Goal: Consume media (video, audio)

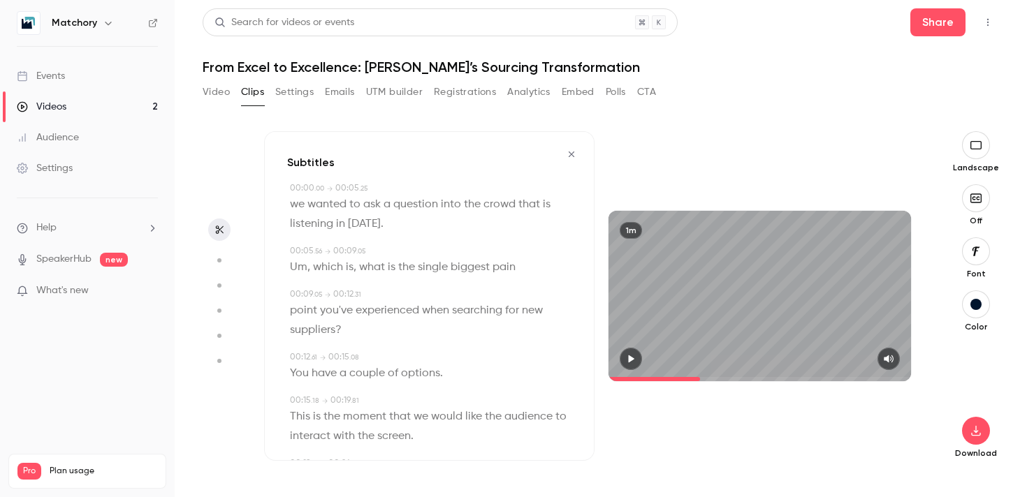
click at [576, 154] on icon "button" at bounding box center [571, 154] width 11 height 10
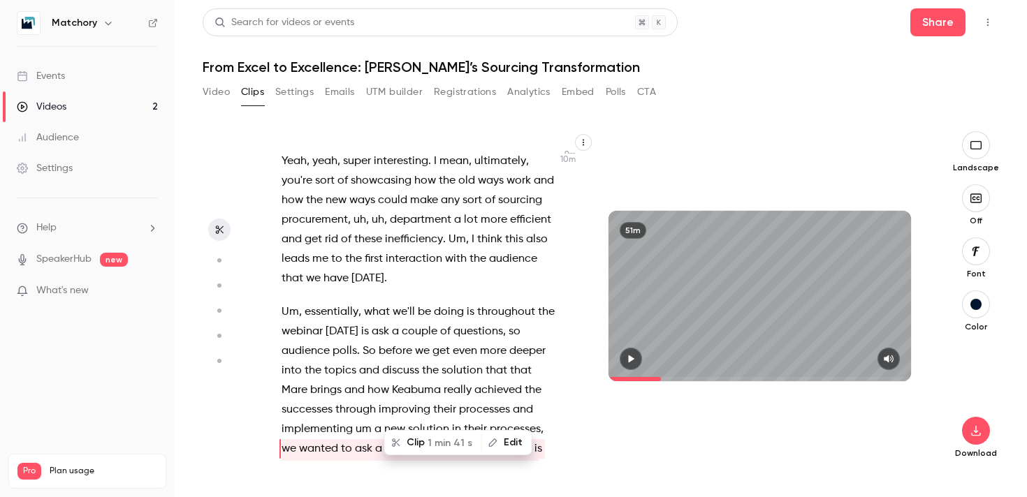
scroll to position [3086, 0]
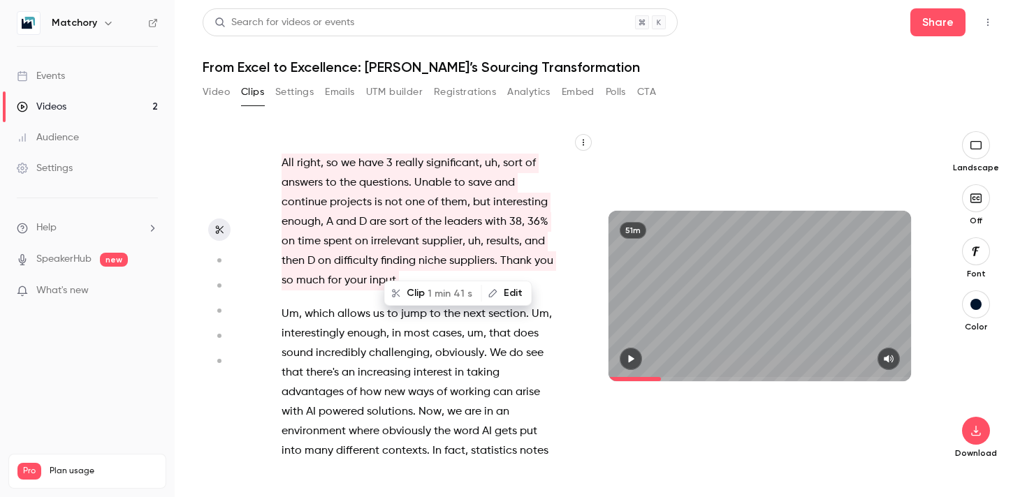
click at [286, 305] on span "Um" at bounding box center [289, 315] width 17 height 20
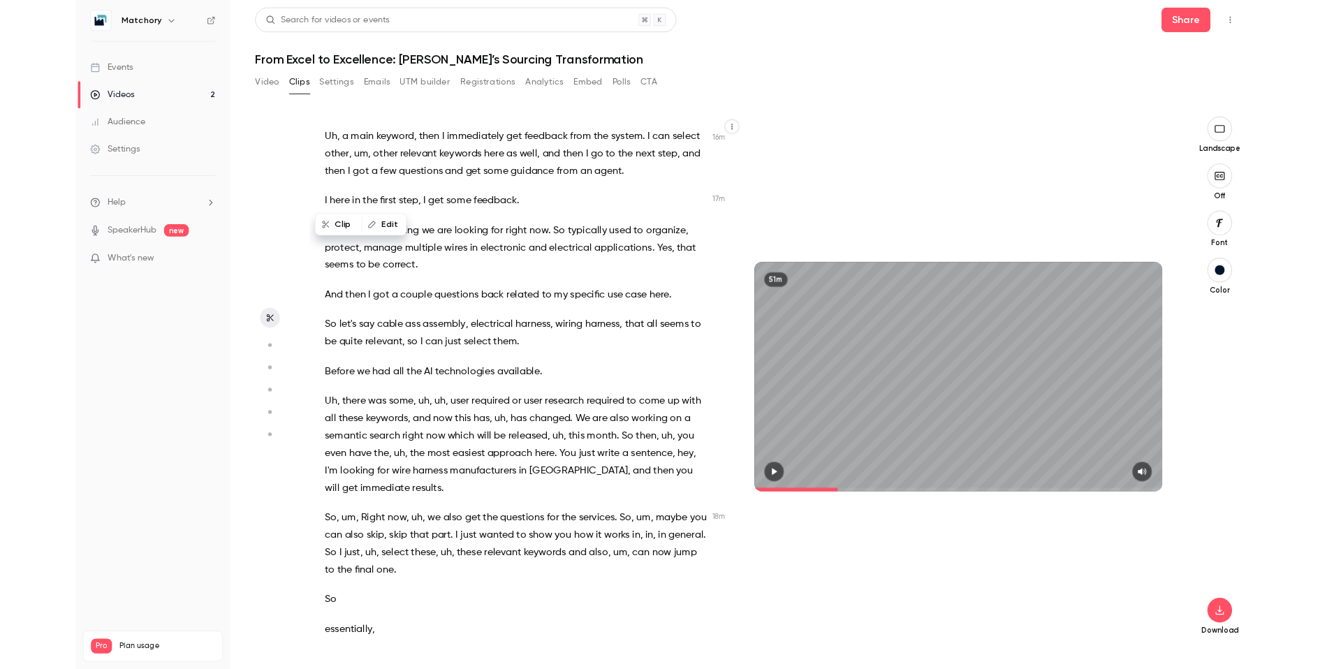
scroll to position [2626, 0]
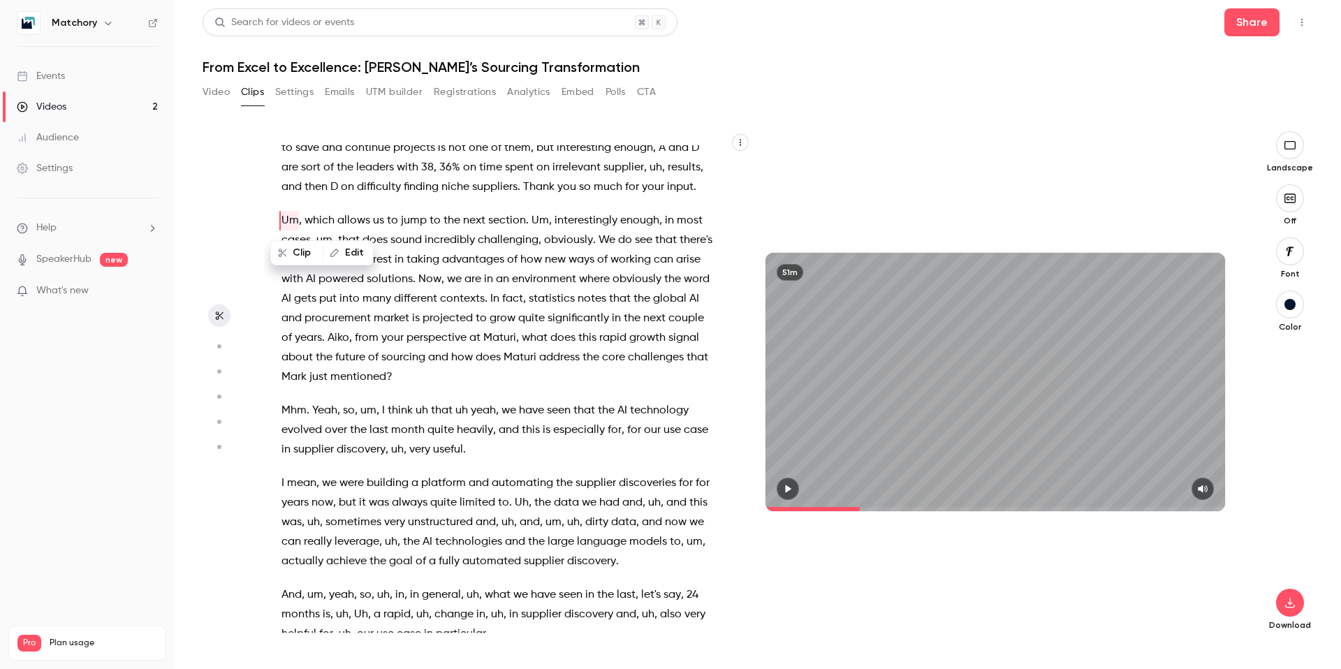
click at [786, 489] on icon "button" at bounding box center [789, 489] width 6 height 8
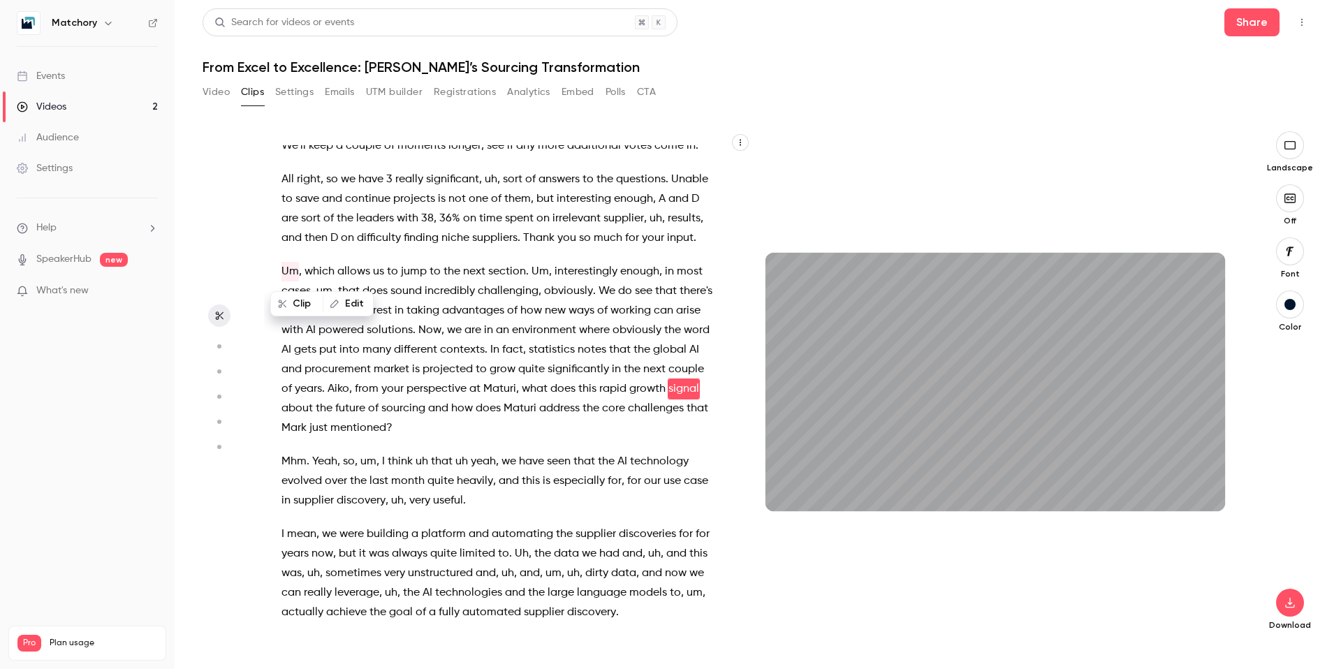
scroll to position [2595, 0]
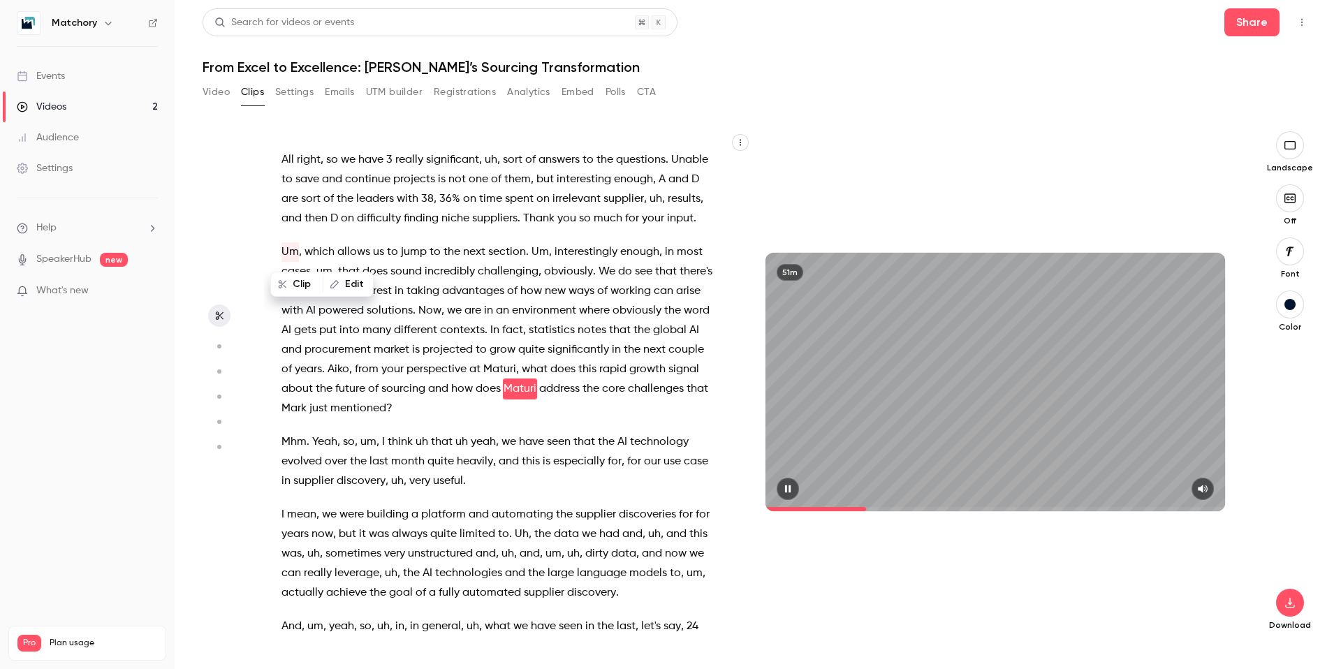
click at [786, 488] on icon "button" at bounding box center [788, 489] width 6 height 8
click at [427, 305] on span "Now" at bounding box center [429, 311] width 23 height 20
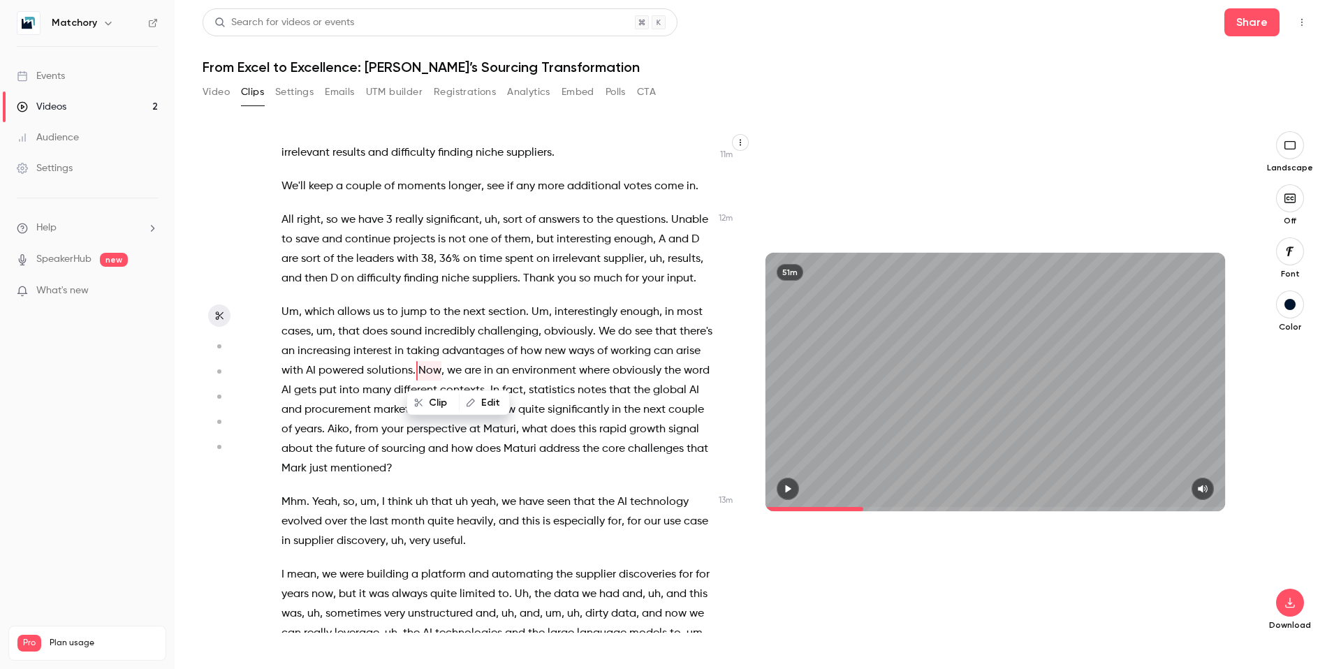
scroll to position [2517, 0]
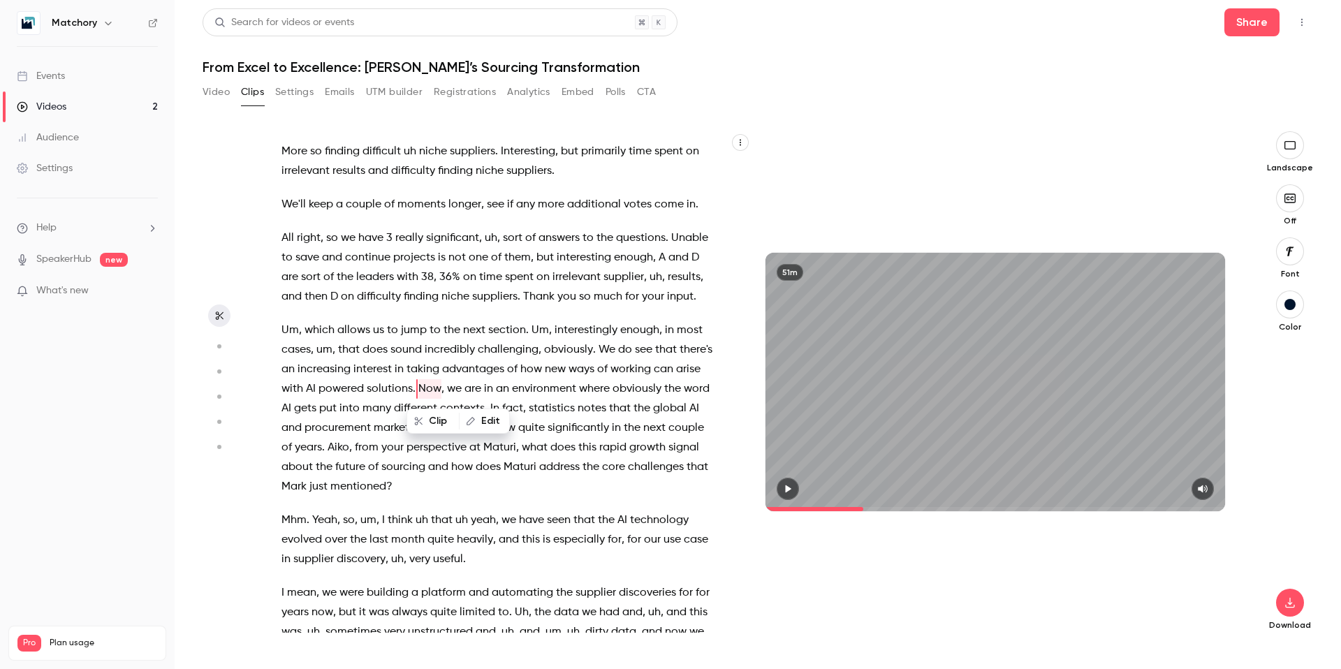
click at [786, 490] on icon "button" at bounding box center [789, 489] width 6 height 8
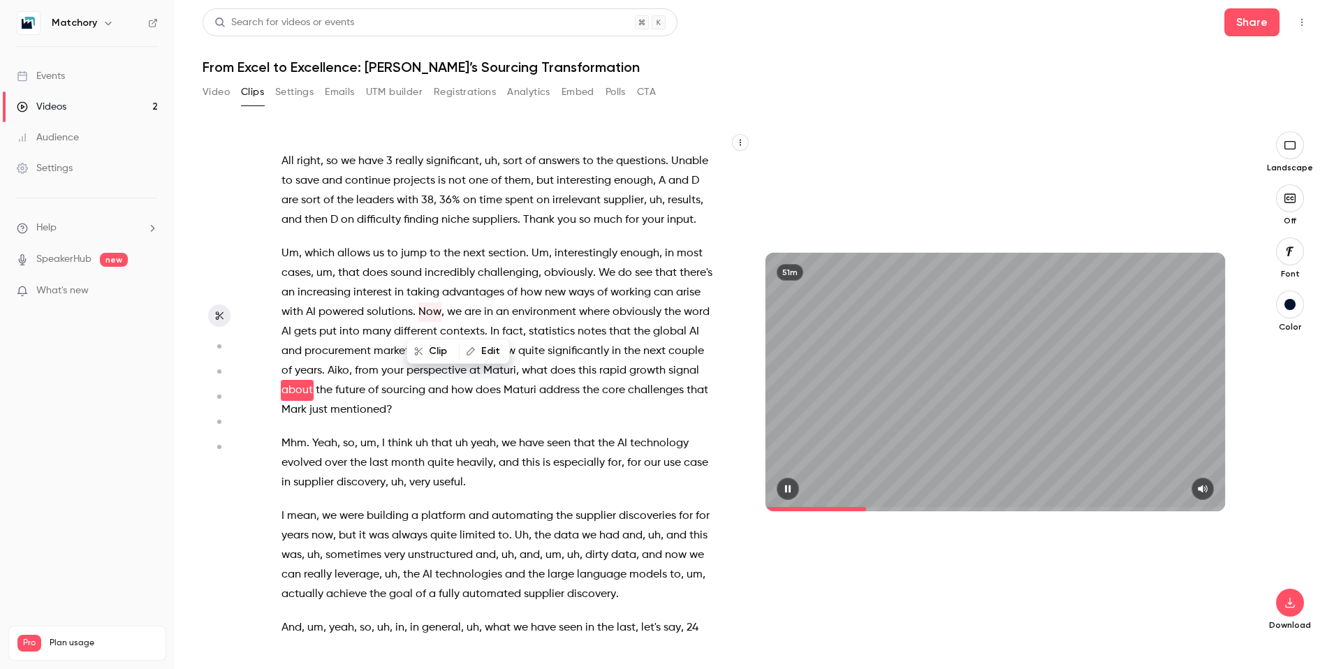
scroll to position [2595, 0]
click at [786, 490] on icon "button" at bounding box center [788, 489] width 6 height 8
click at [794, 495] on button "button" at bounding box center [788, 489] width 22 height 22
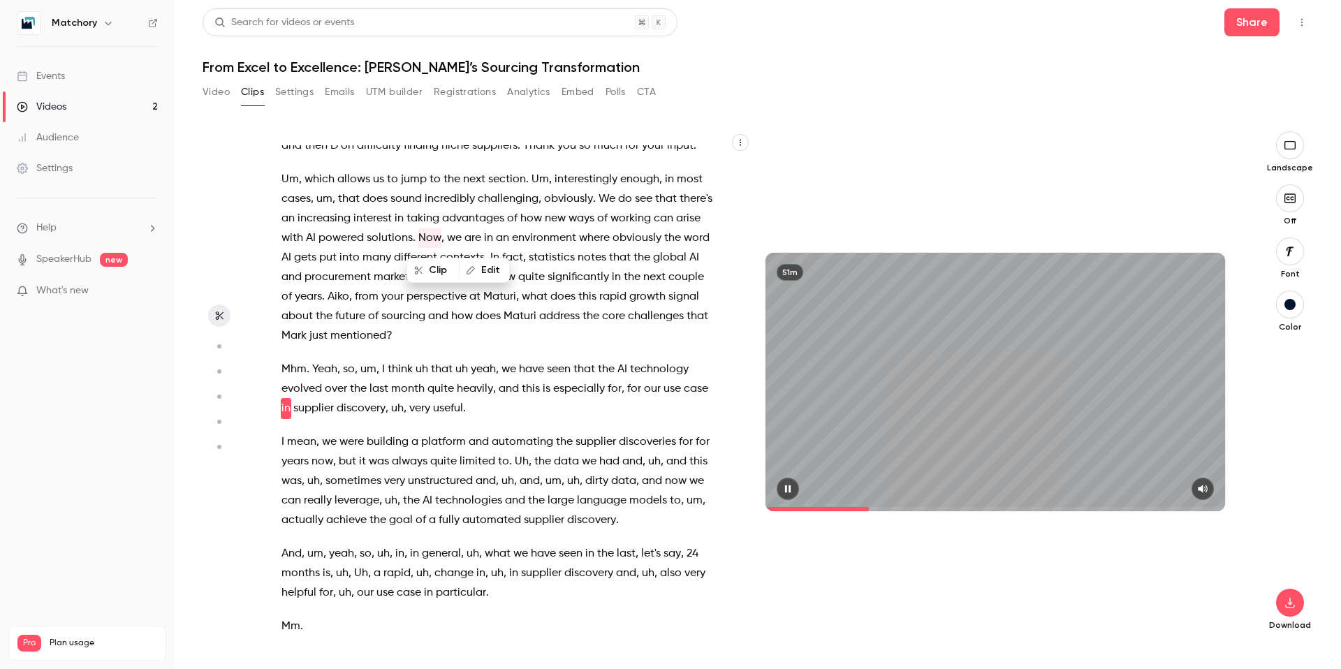
scroll to position [2687, 0]
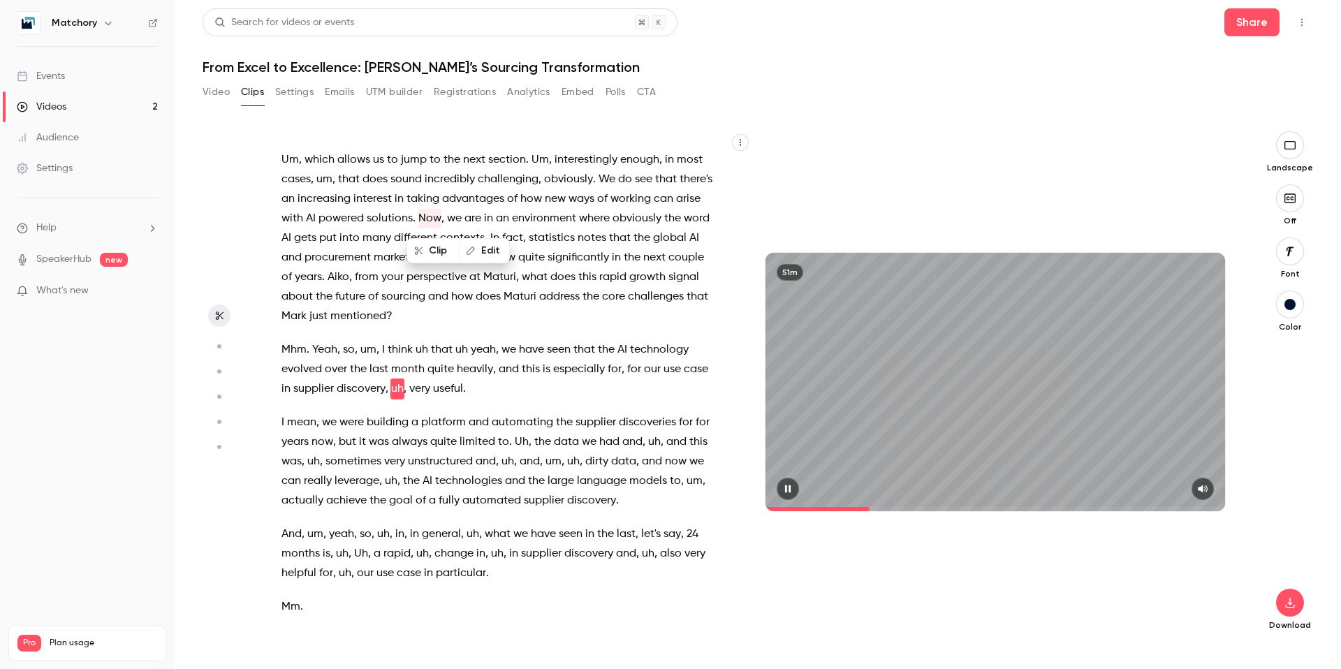
click at [794, 495] on button "button" at bounding box center [788, 489] width 22 height 22
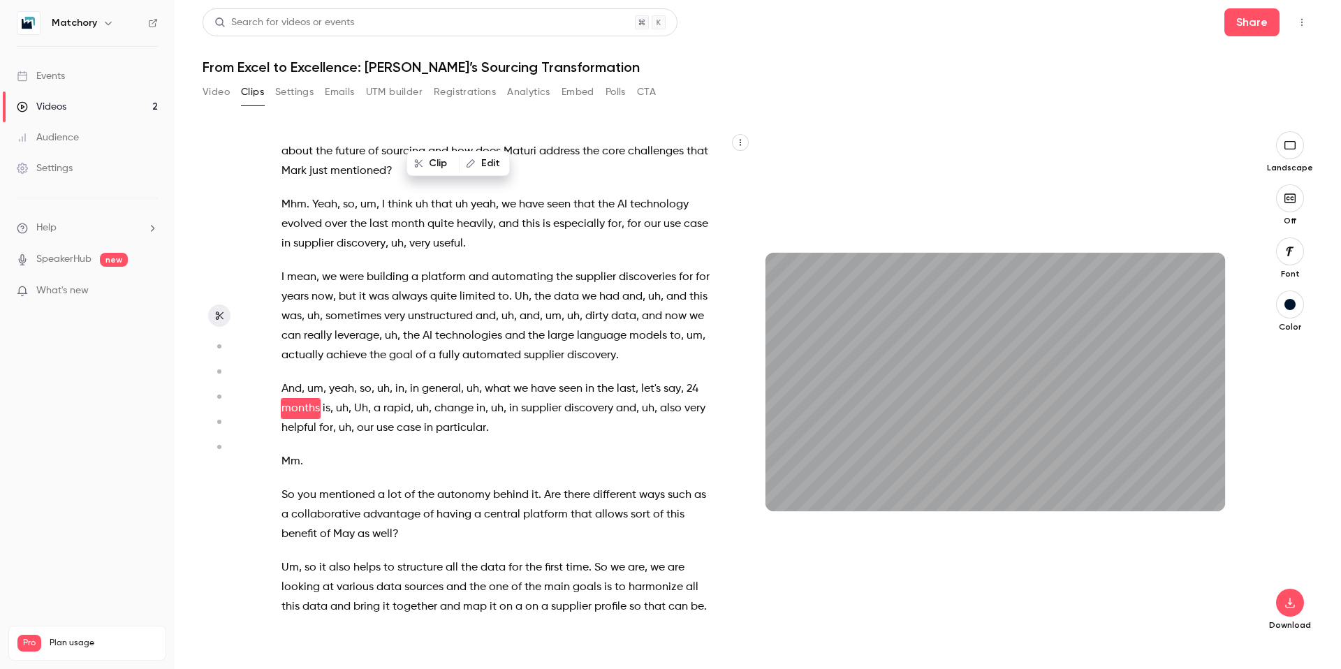
scroll to position [2852, 0]
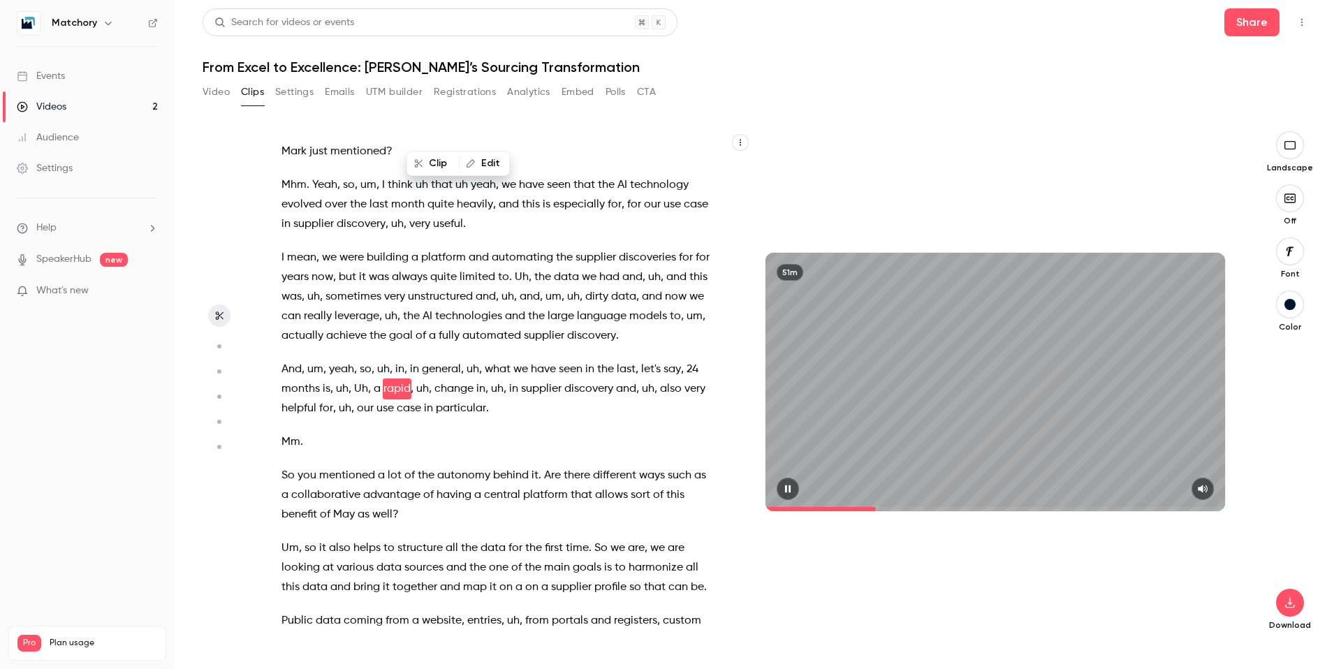
click at [796, 488] on button "button" at bounding box center [788, 489] width 22 height 22
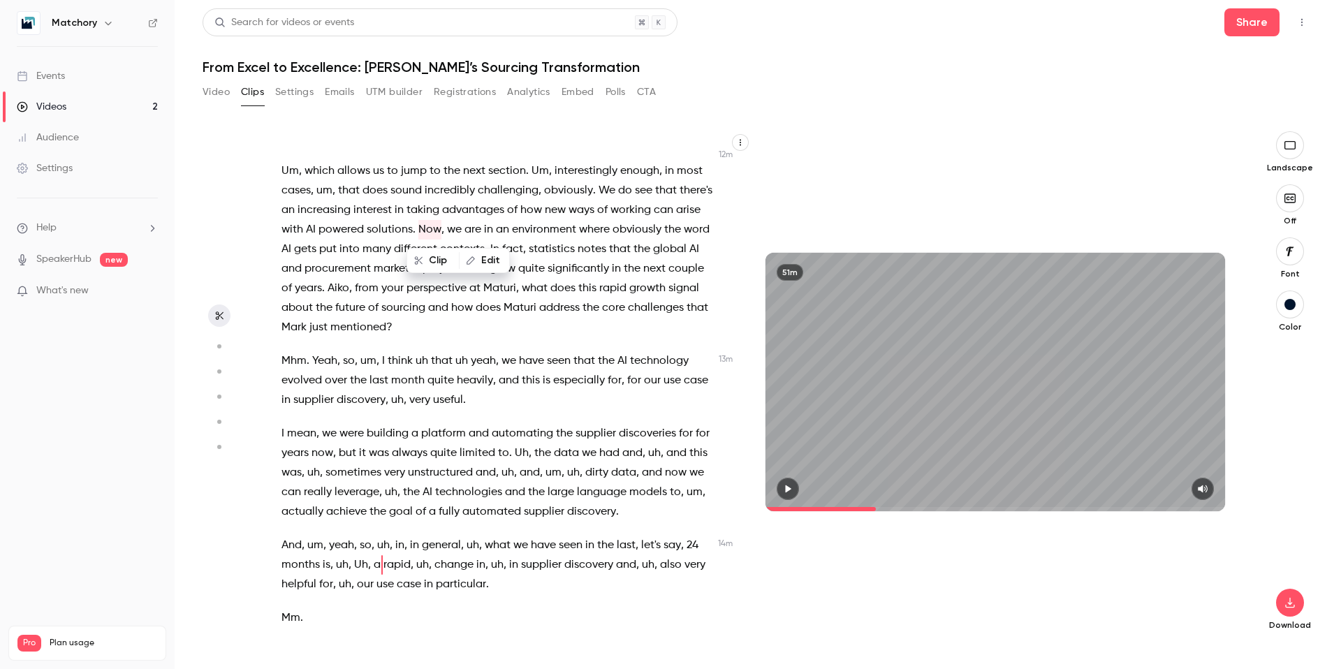
scroll to position [2674, 0]
click at [422, 221] on span "taking" at bounding box center [423, 213] width 33 height 20
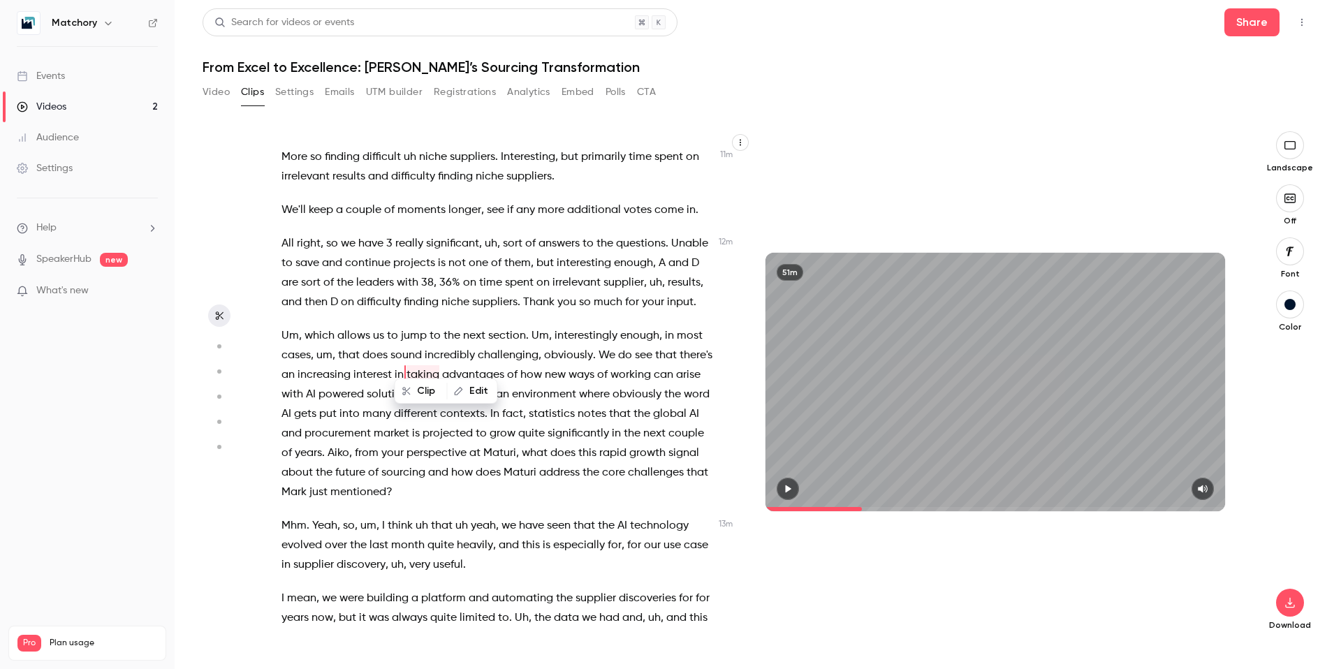
scroll to position [2497, 0]
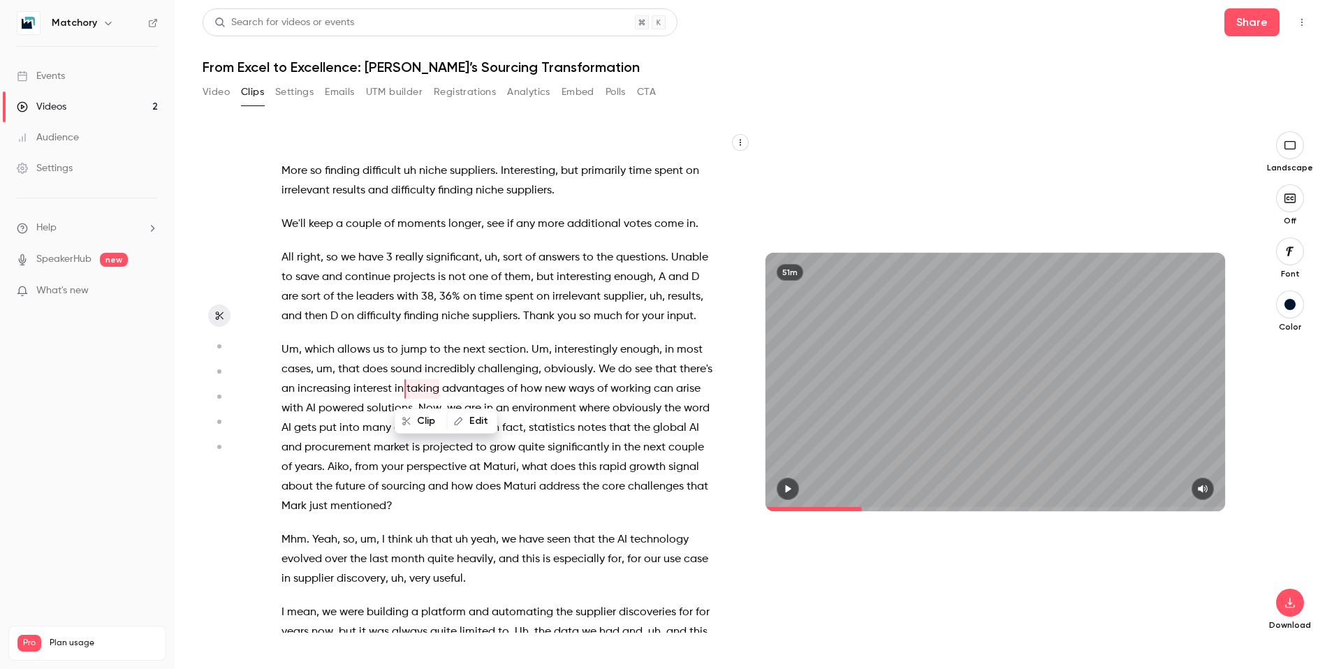
click at [436, 460] on span "perspective" at bounding box center [437, 467] width 60 height 20
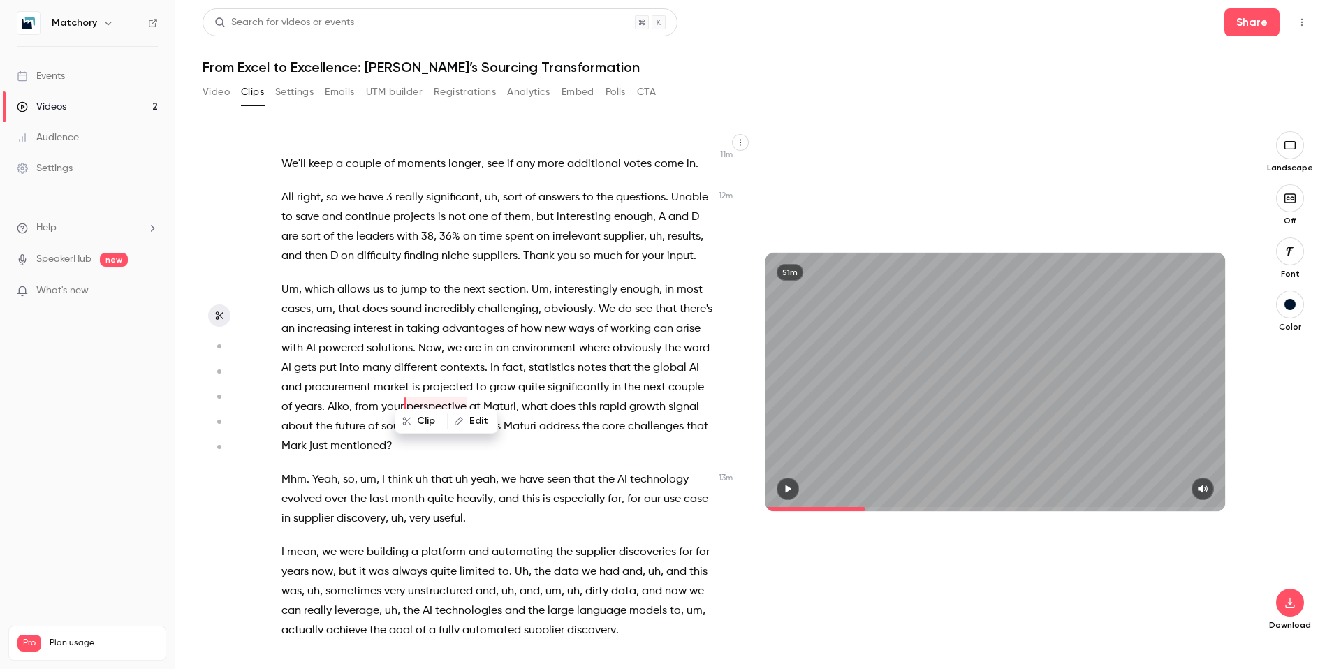
scroll to position [2575, 0]
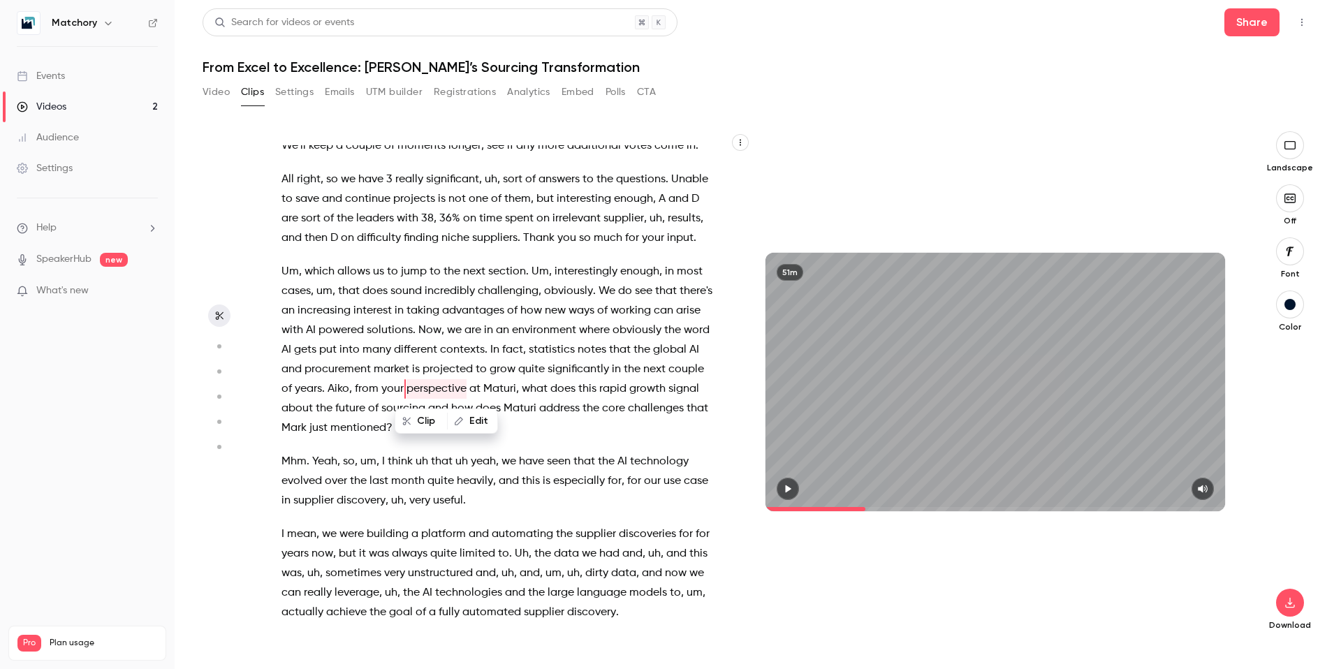
click at [424, 327] on span "Now" at bounding box center [429, 331] width 23 height 20
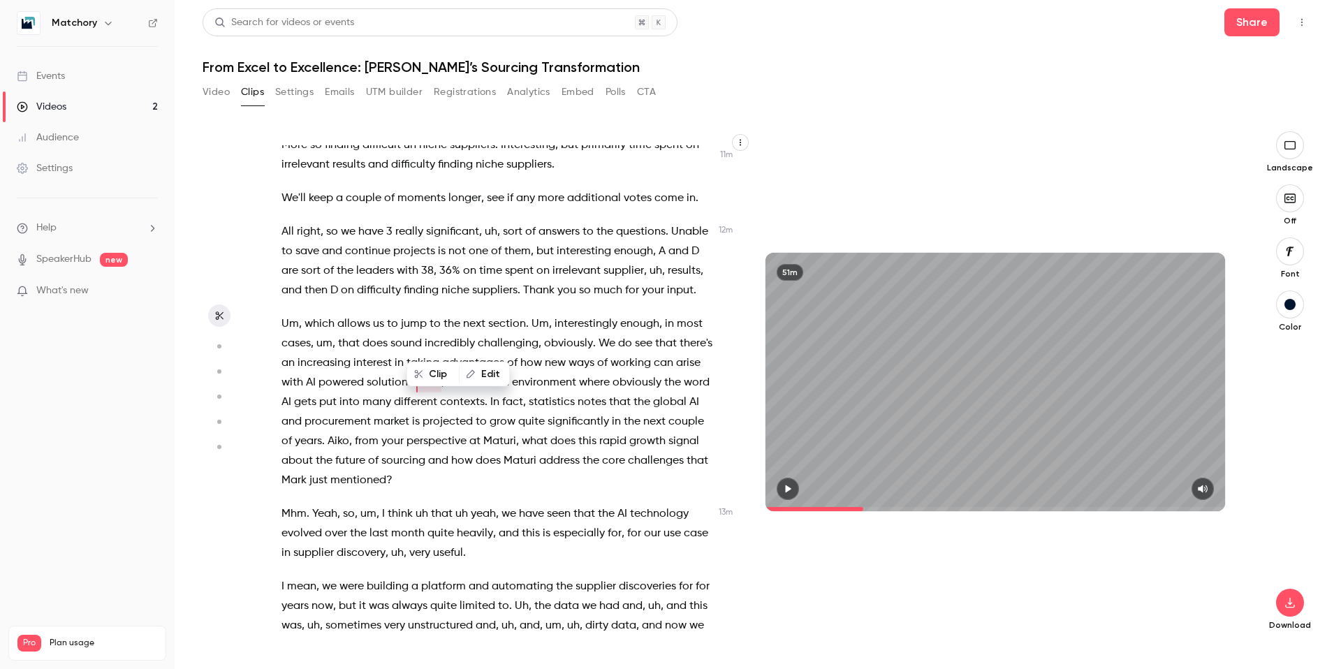
scroll to position [2517, 0]
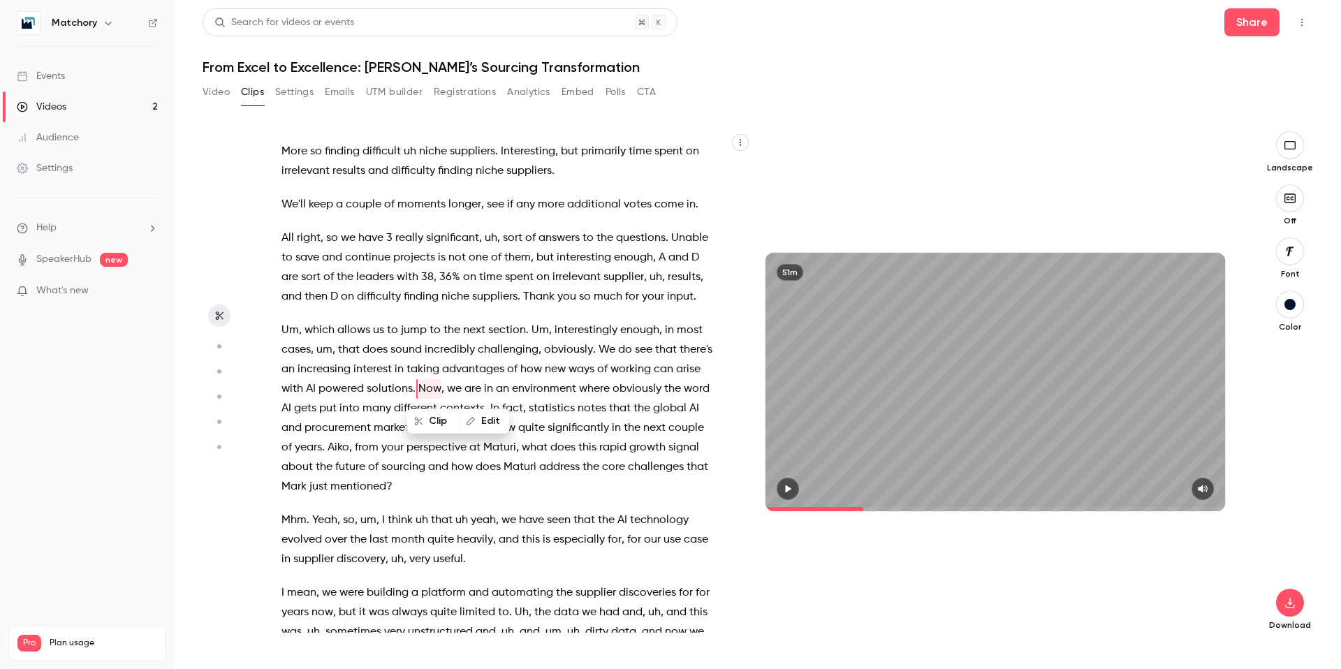
drag, startPoint x: 420, startPoint y: 388, endPoint x: 553, endPoint y: 414, distance: 135.2
click at [553, 414] on p "Um , which allows us to jump to the next section . Um , interestingly enough , …" at bounding box center [497, 409] width 432 height 176
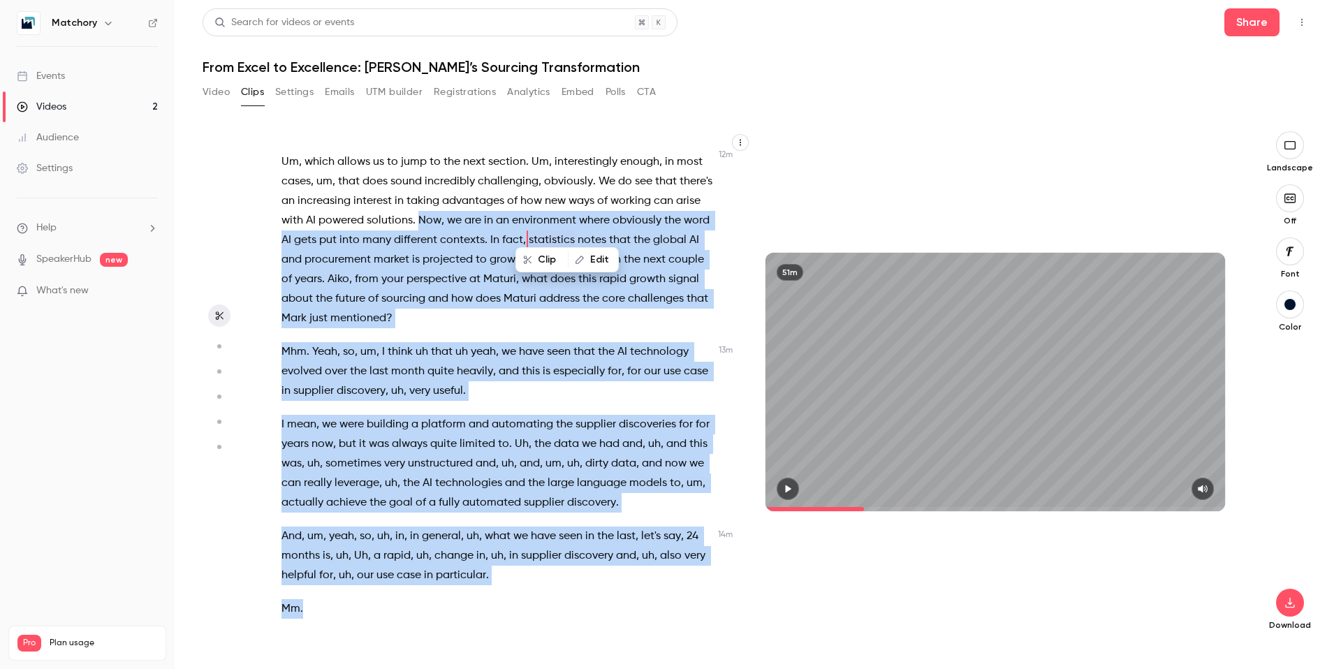
scroll to position [2723, 0]
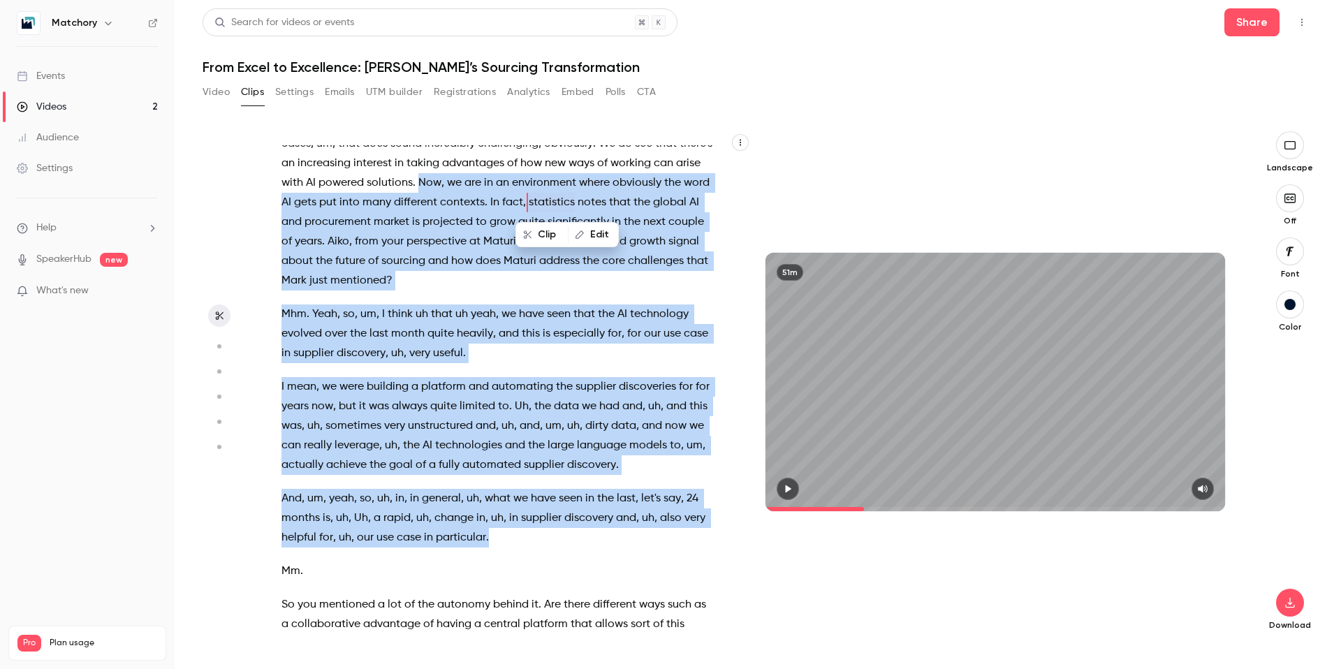
drag, startPoint x: 420, startPoint y: 365, endPoint x: 491, endPoint y: 541, distance: 189.0
click at [491, 497] on div "Welcome everybody to [DATE] webinar . We're just waiting 1 or 2 minutes longer …" at bounding box center [504, 389] width 481 height 488
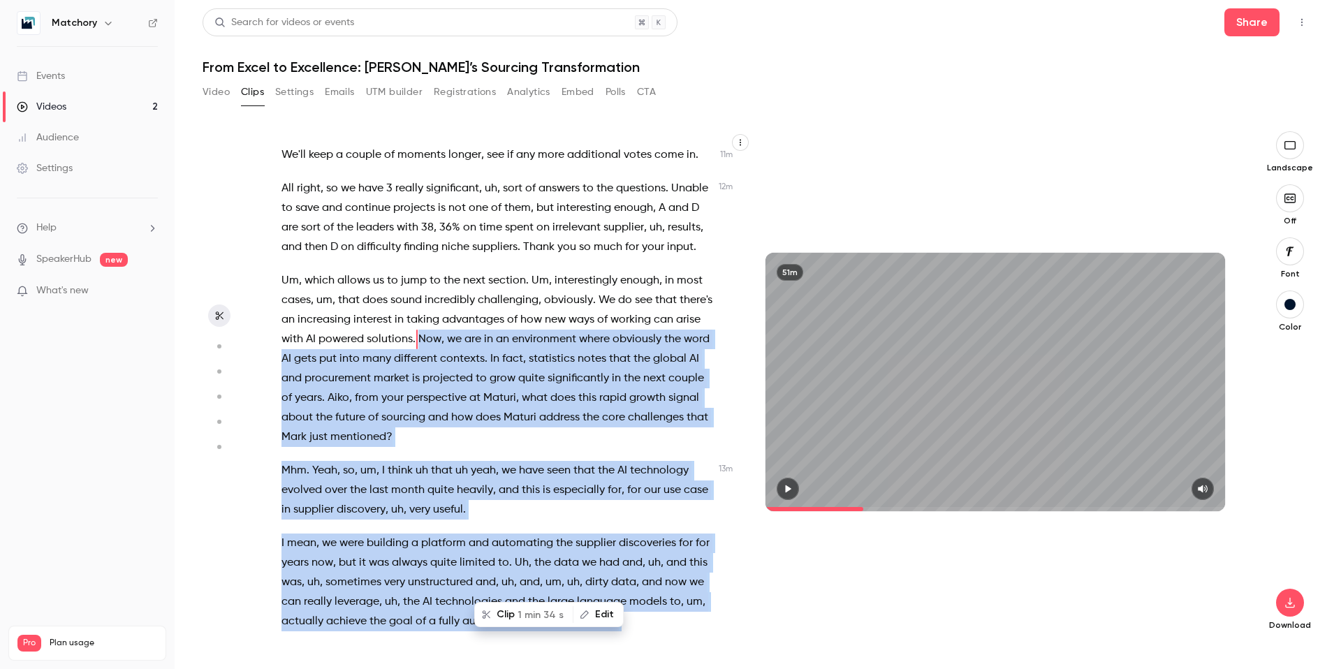
scroll to position [2517, 0]
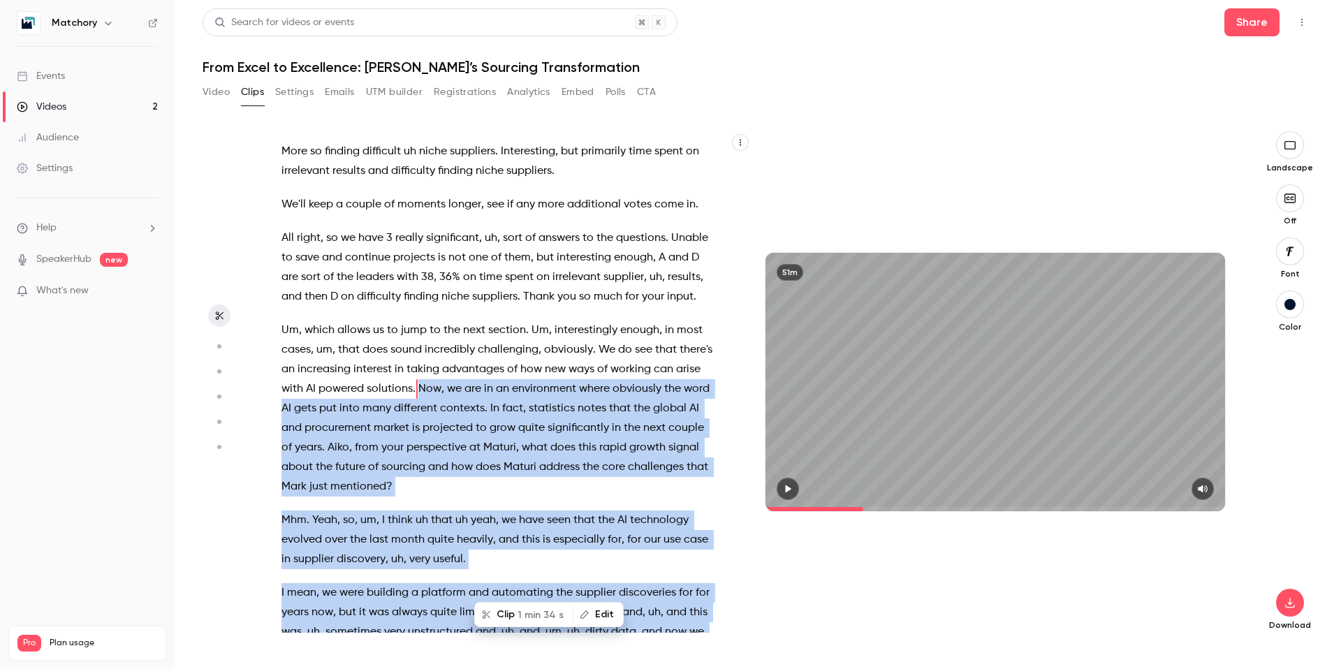
click at [515, 497] on button "Clip 1 min 34 s" at bounding box center [524, 614] width 96 height 22
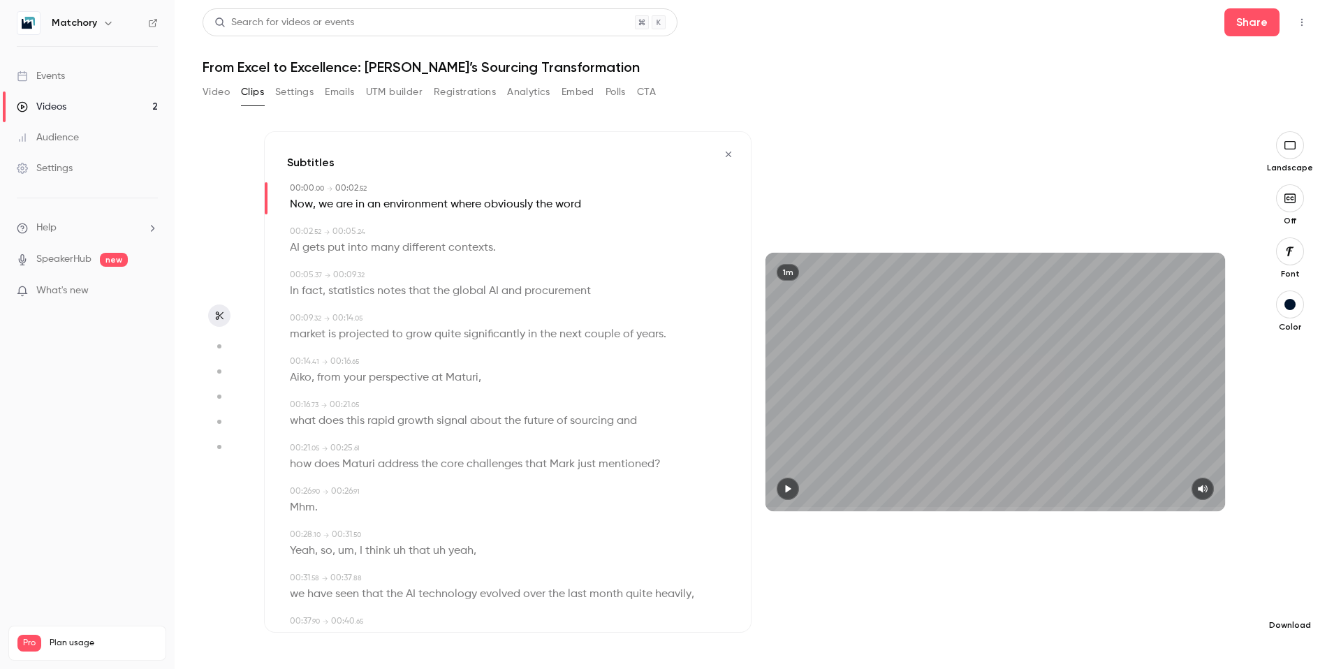
click at [1026, 497] on icon "button" at bounding box center [1290, 602] width 17 height 11
click at [1026, 497] on span "Full HD" at bounding box center [1186, 576] width 160 height 15
click at [730, 153] on icon "button" at bounding box center [729, 155] width 6 height 6
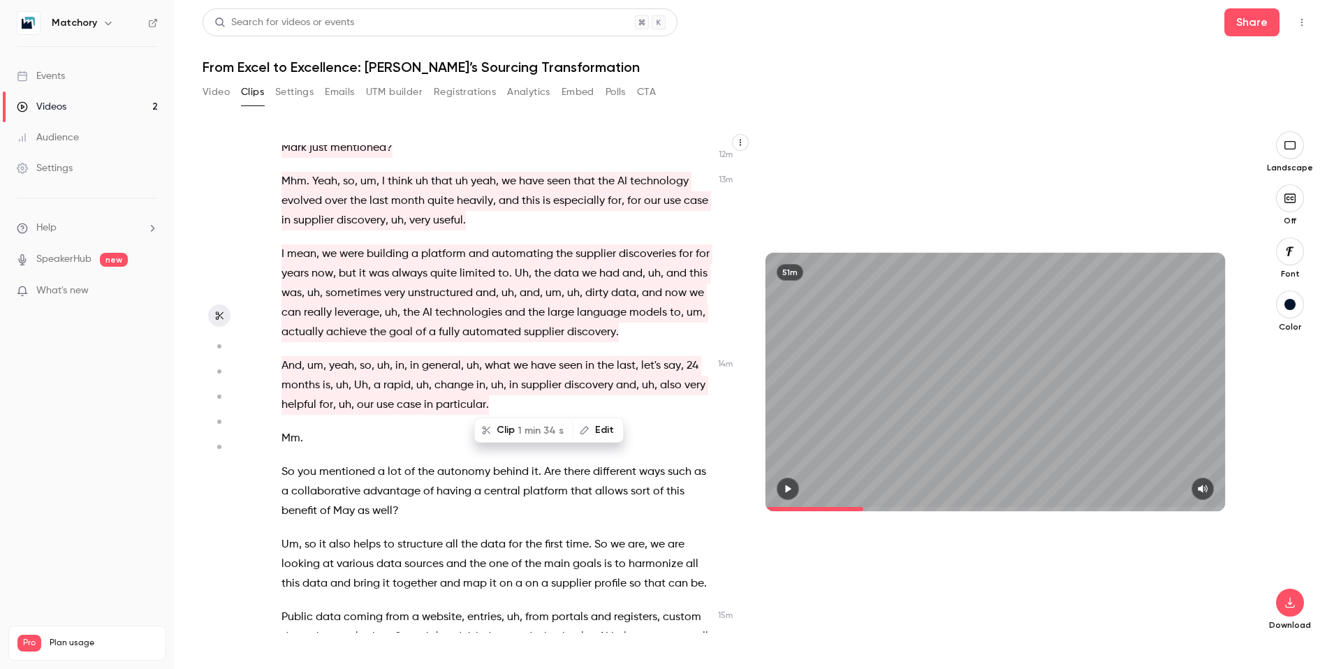
scroll to position [2862, 0]
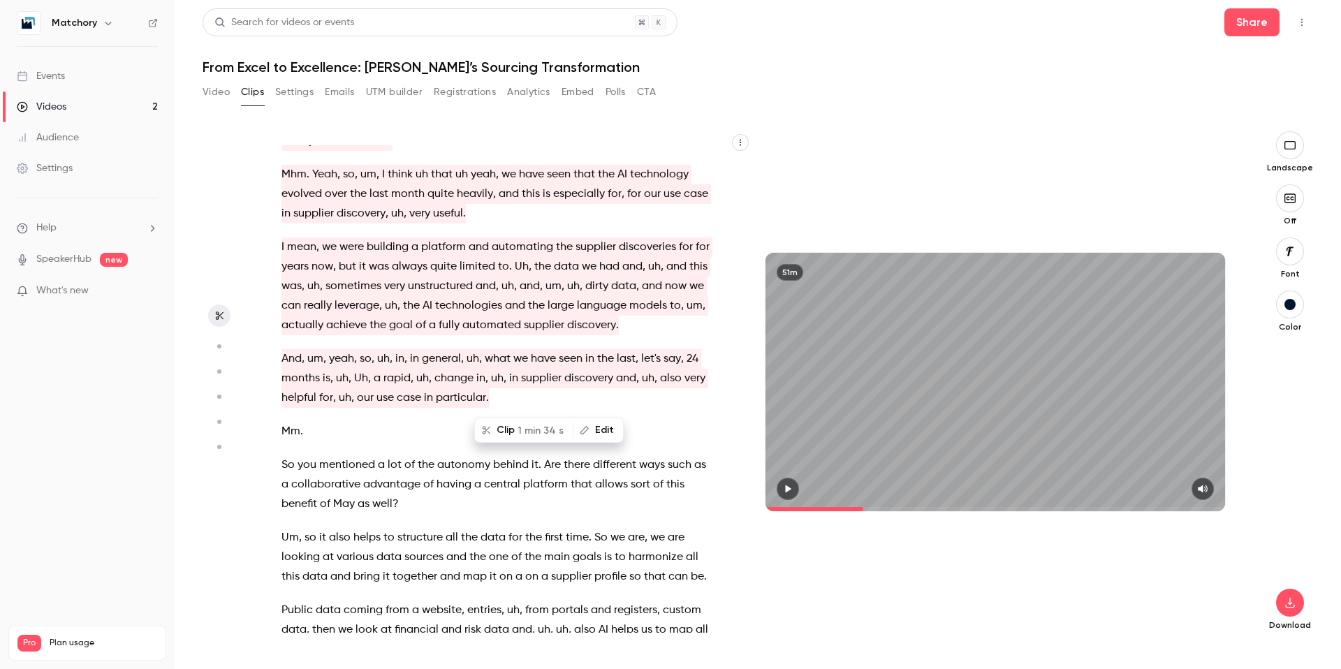
click at [281, 467] on span "So" at bounding box center [287, 465] width 13 height 20
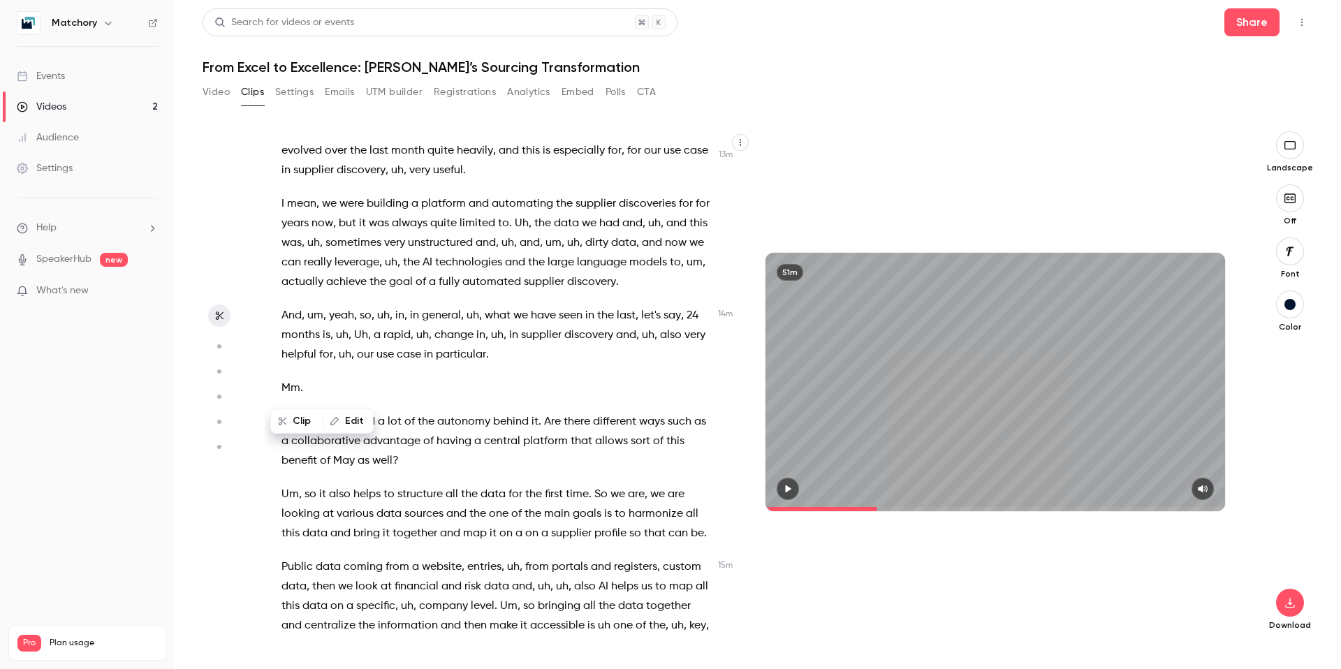
scroll to position [2938, 0]
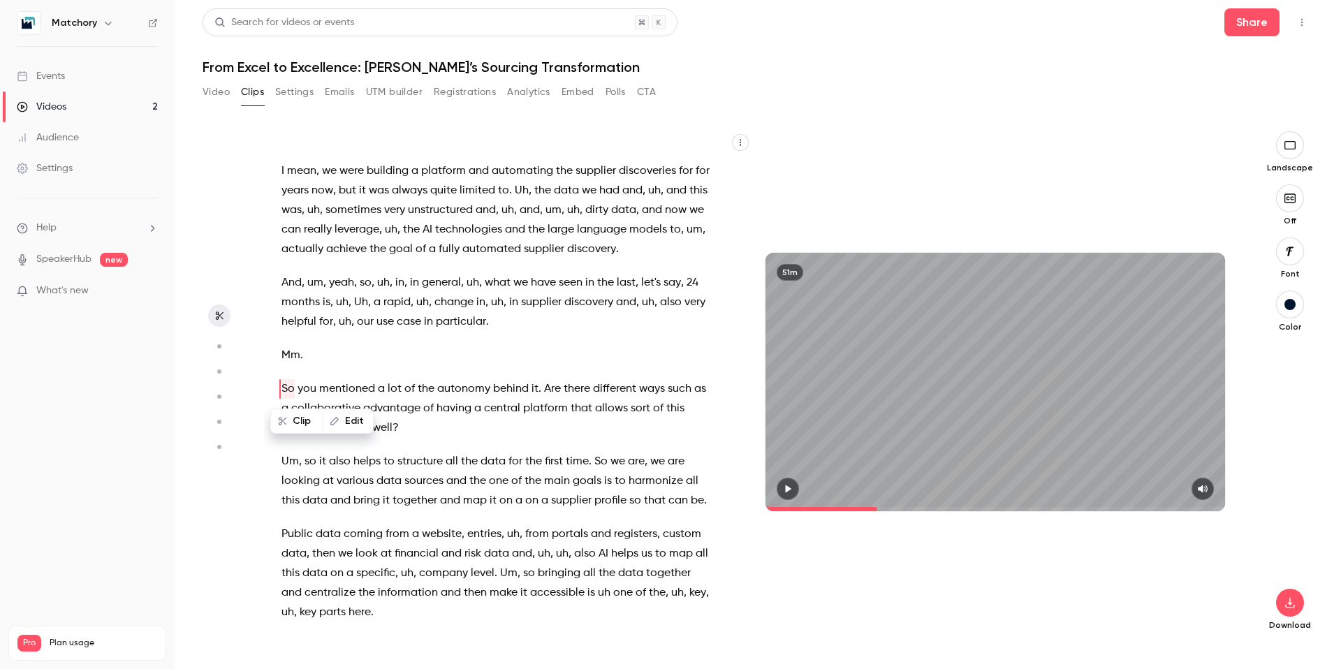
click at [786, 489] on icon "button" at bounding box center [789, 489] width 6 height 8
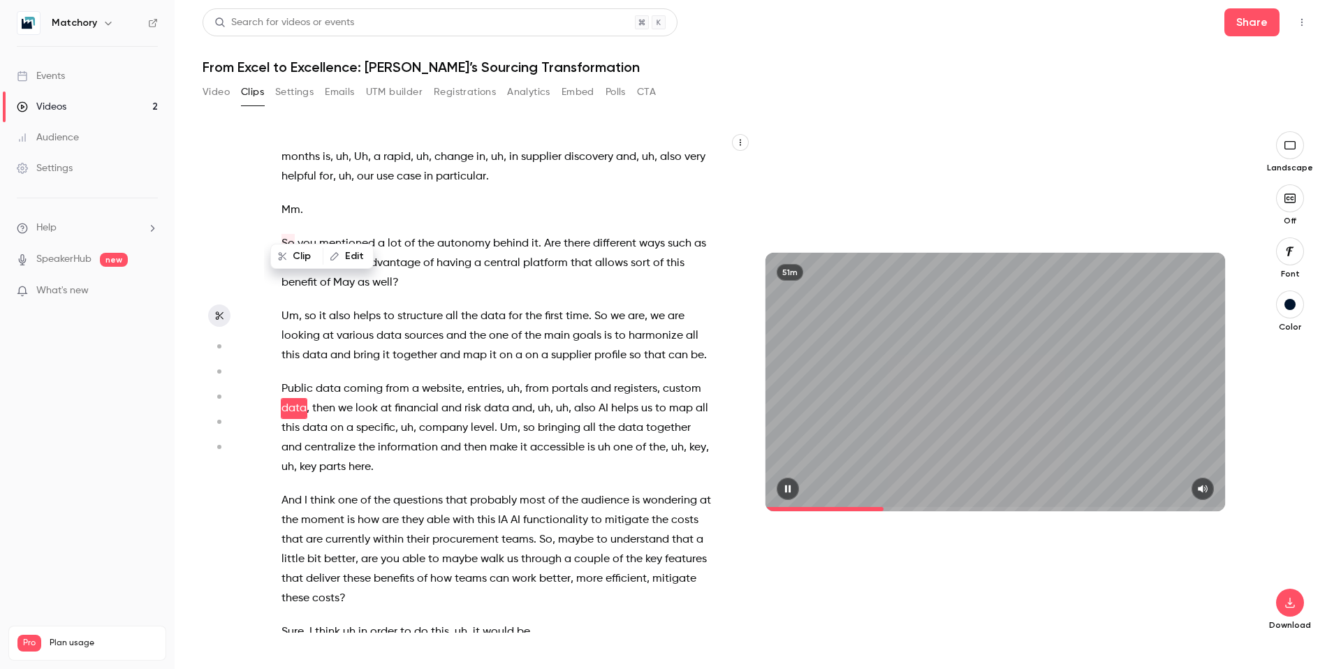
scroll to position [3103, 0]
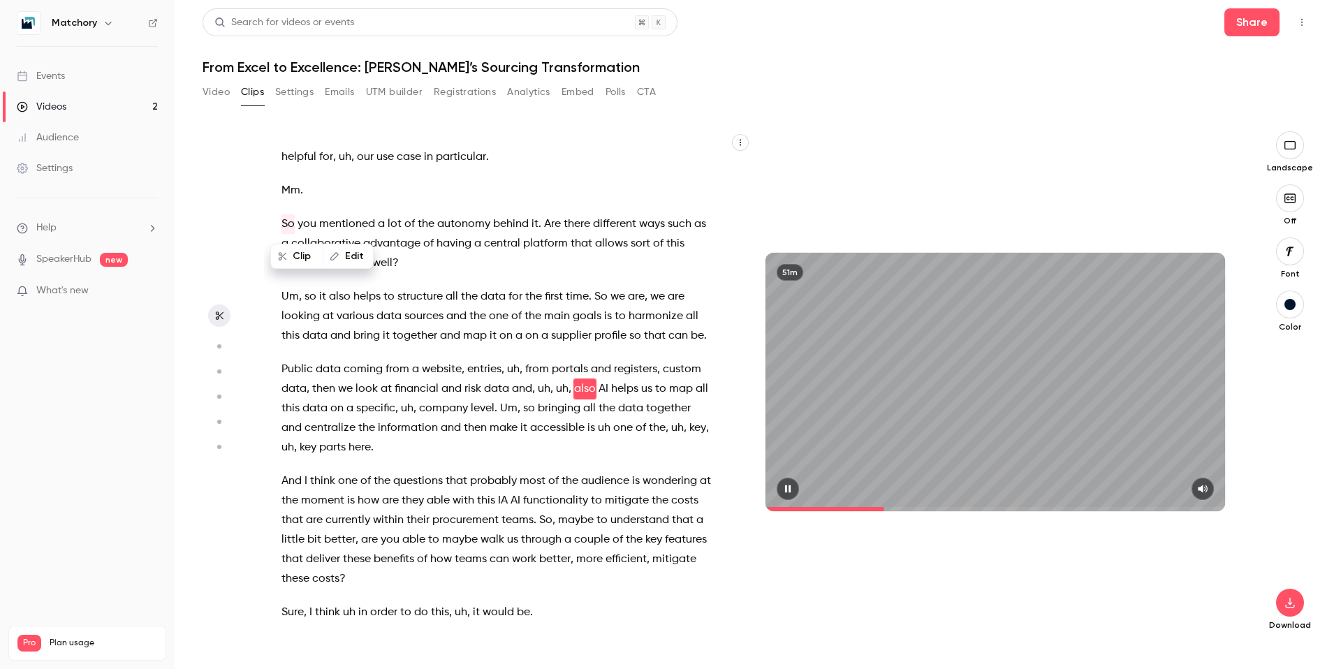
click at [785, 488] on icon "button" at bounding box center [787, 489] width 11 height 10
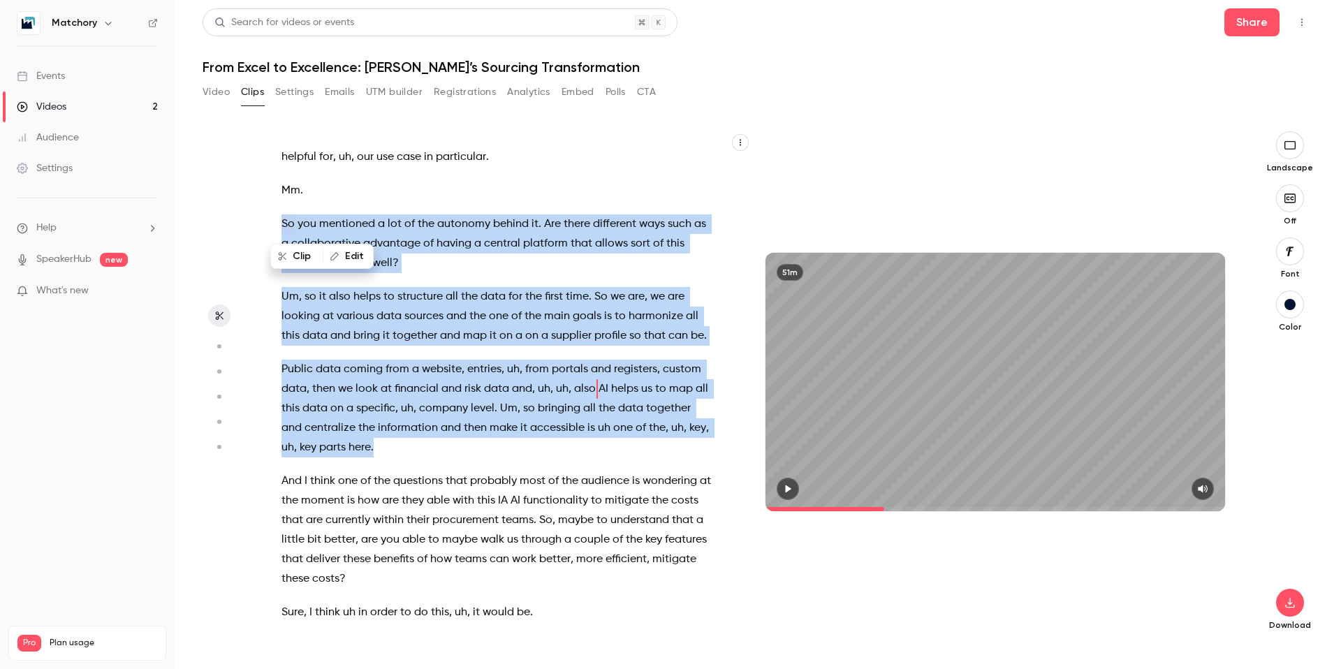
drag, startPoint x: 367, startPoint y: 452, endPoint x: 279, endPoint y: 226, distance: 242.2
click at [279, 226] on div "Welcome everybody to [DATE] webinar . We're just waiting 1 or 2 minutes longer …" at bounding box center [504, 389] width 481 height 488
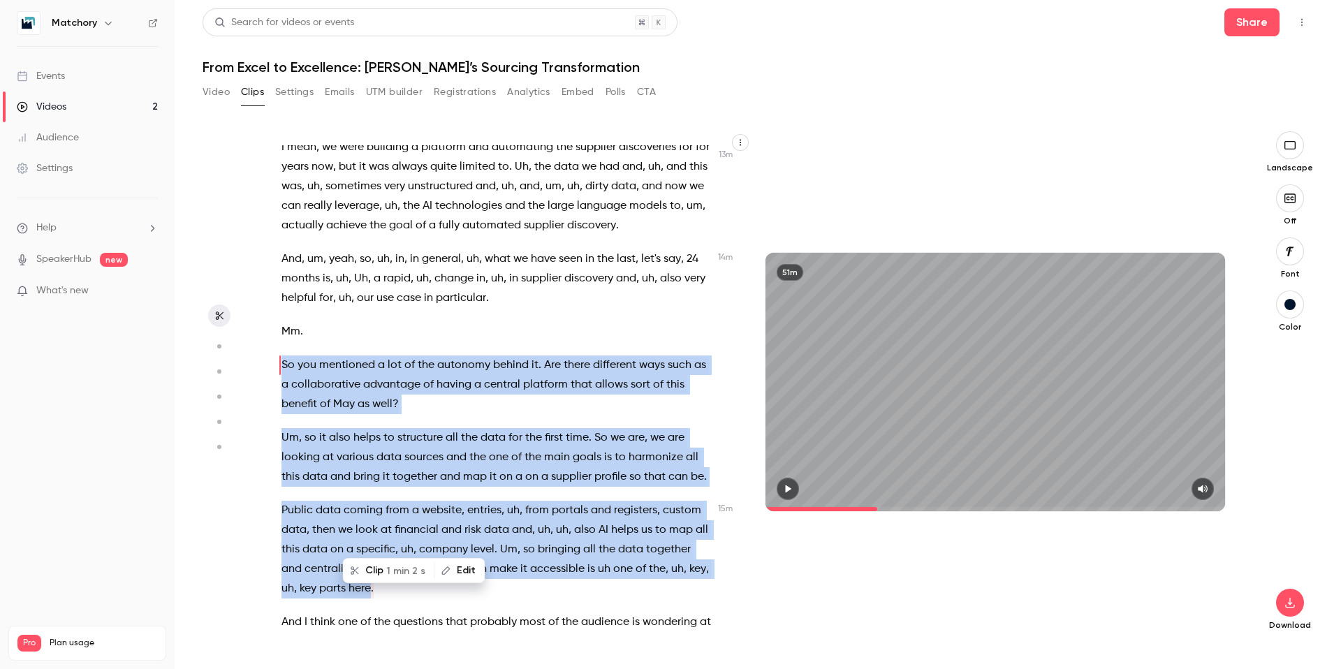
scroll to position [2938, 0]
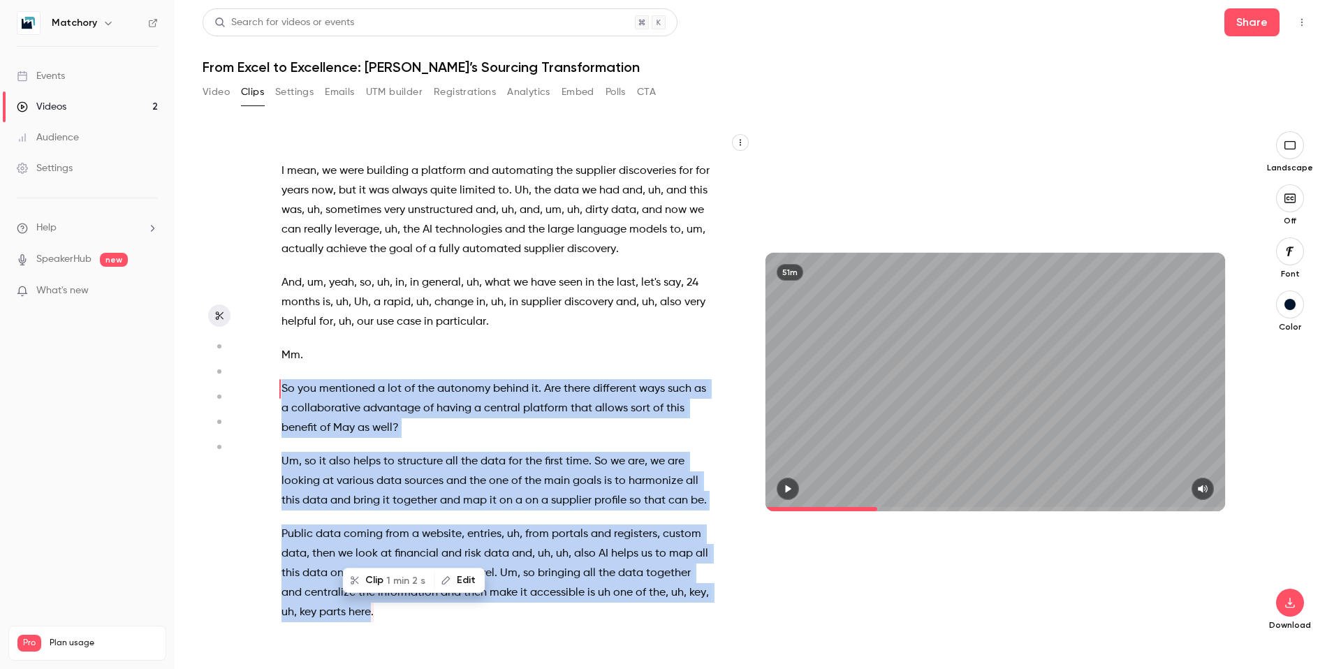
click at [386, 497] on span "1 min 2 s" at bounding box center [405, 580] width 39 height 15
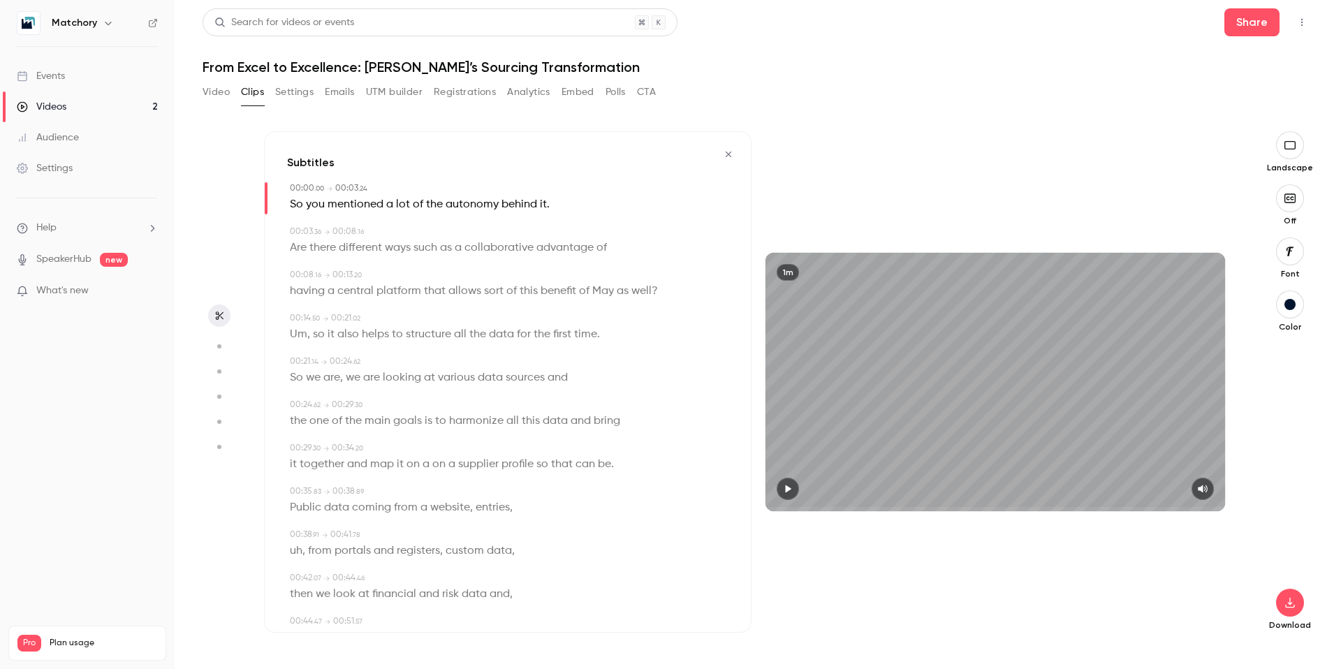
click at [787, 491] on icon "button" at bounding box center [789, 489] width 6 height 8
click at [787, 491] on icon "button" at bounding box center [787, 489] width 11 height 10
click at [1026, 497] on icon "button" at bounding box center [1290, 602] width 17 height 11
click at [1026, 497] on span "High quality requires longer processing" at bounding box center [1185, 590] width 159 height 14
click at [731, 156] on icon "button" at bounding box center [729, 155] width 6 height 6
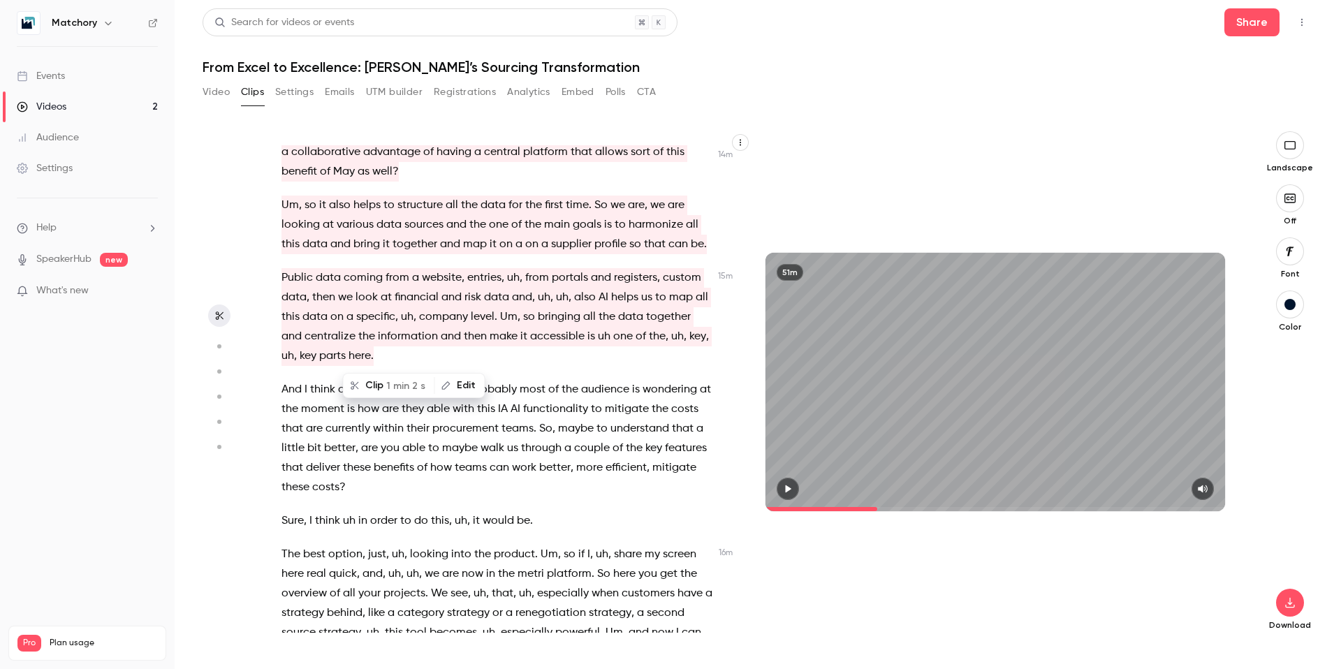
scroll to position [3198, 0]
click at [295, 390] on span "And" at bounding box center [291, 387] width 20 height 20
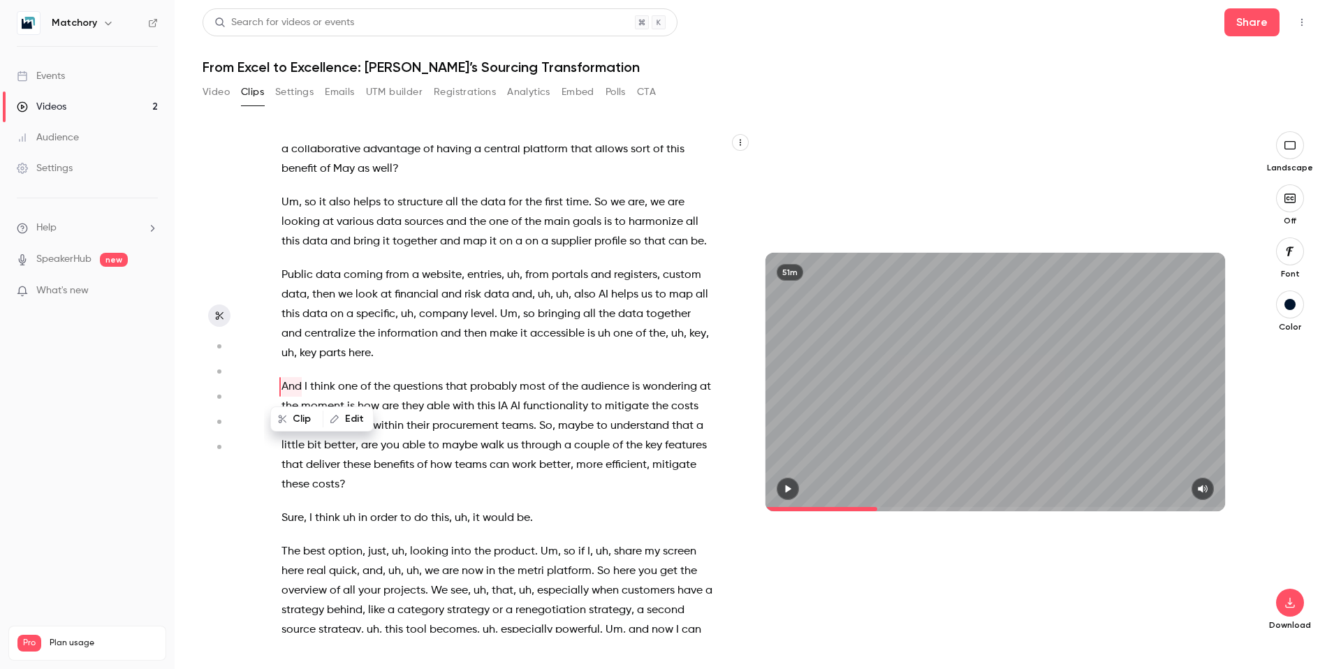
scroll to position [3195, 0]
click at [791, 497] on button "button" at bounding box center [788, 489] width 22 height 22
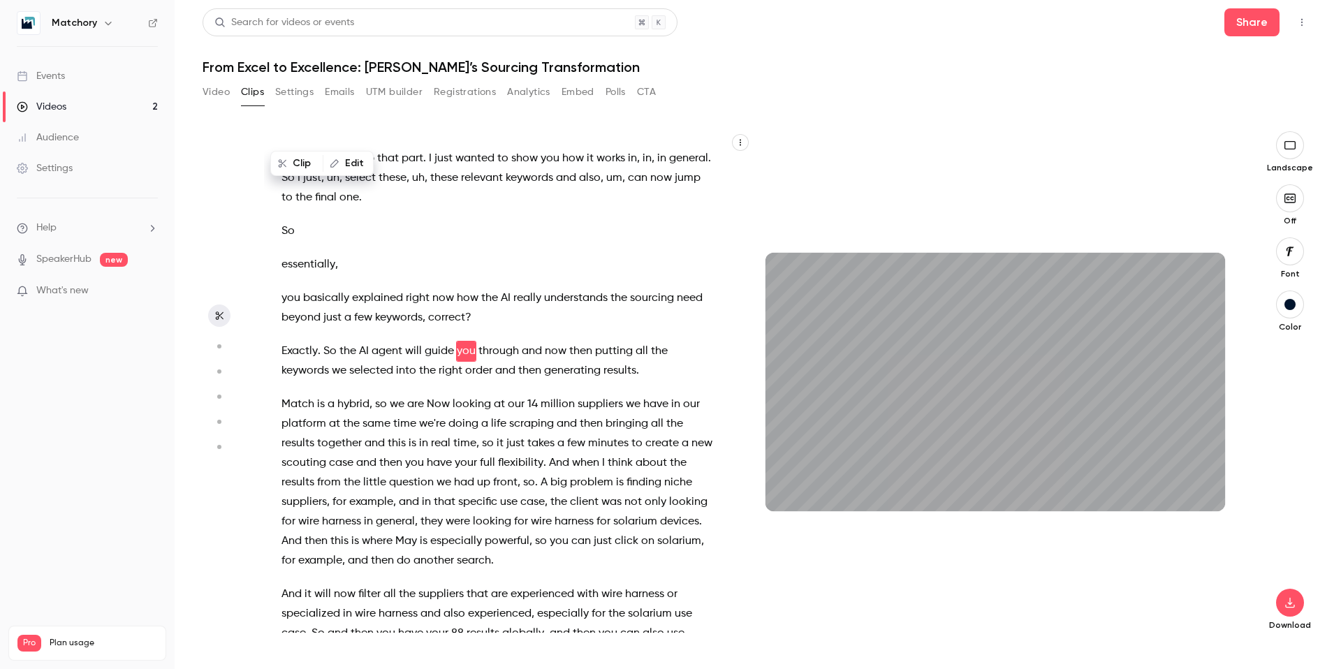
scroll to position [4187, 0]
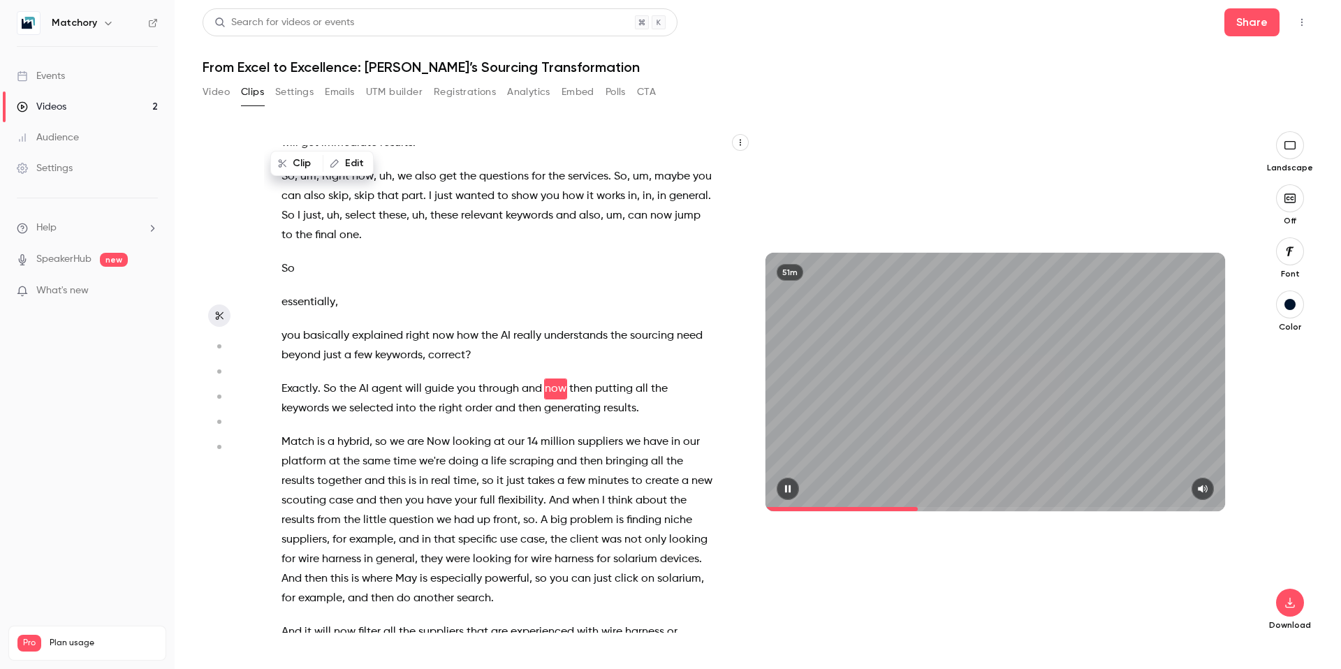
click at [787, 485] on icon "button" at bounding box center [788, 489] width 6 height 8
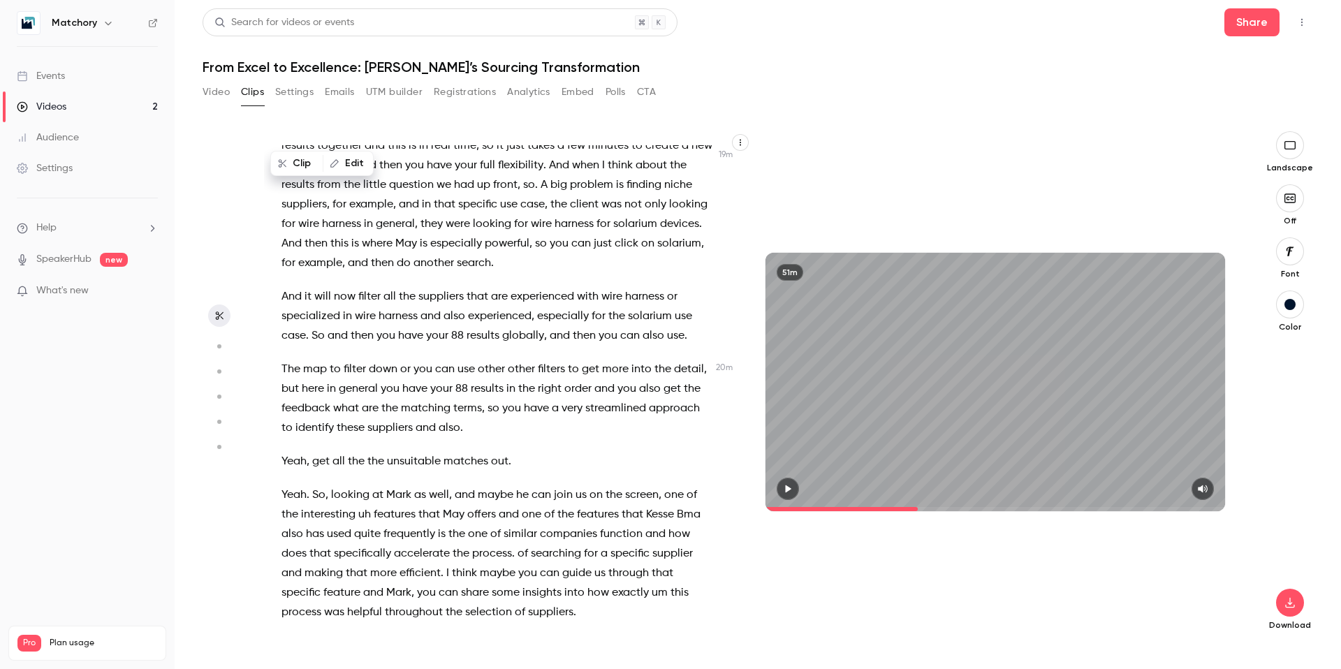
scroll to position [4528, 0]
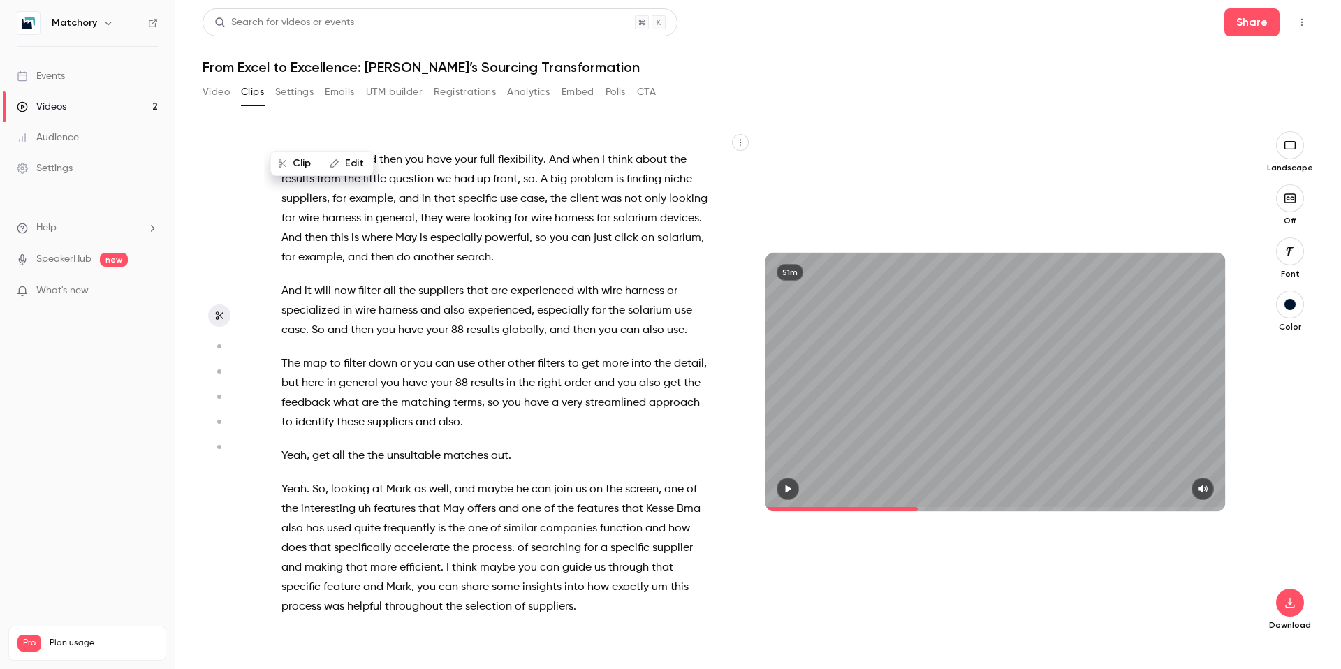
click at [290, 487] on span "Yeah" at bounding box center [293, 490] width 25 height 20
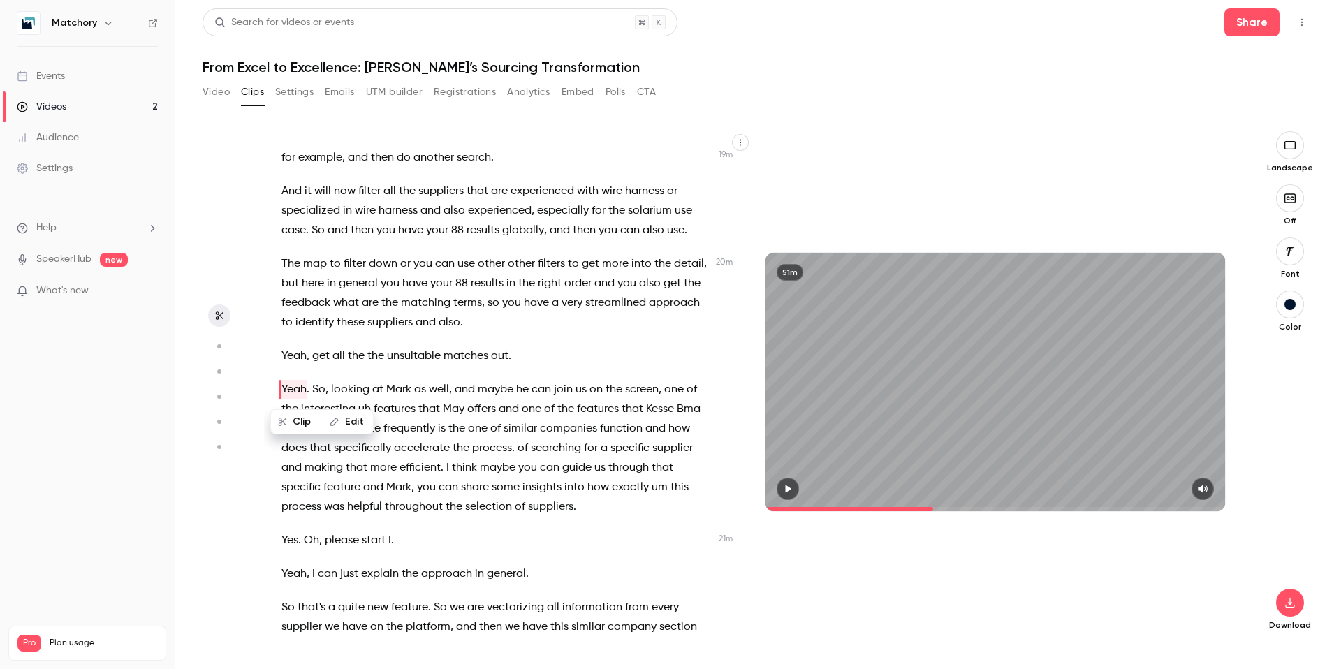
scroll to position [4629, 0]
click at [789, 488] on icon "button" at bounding box center [789, 489] width 6 height 8
click at [789, 488] on icon "button" at bounding box center [787, 489] width 11 height 10
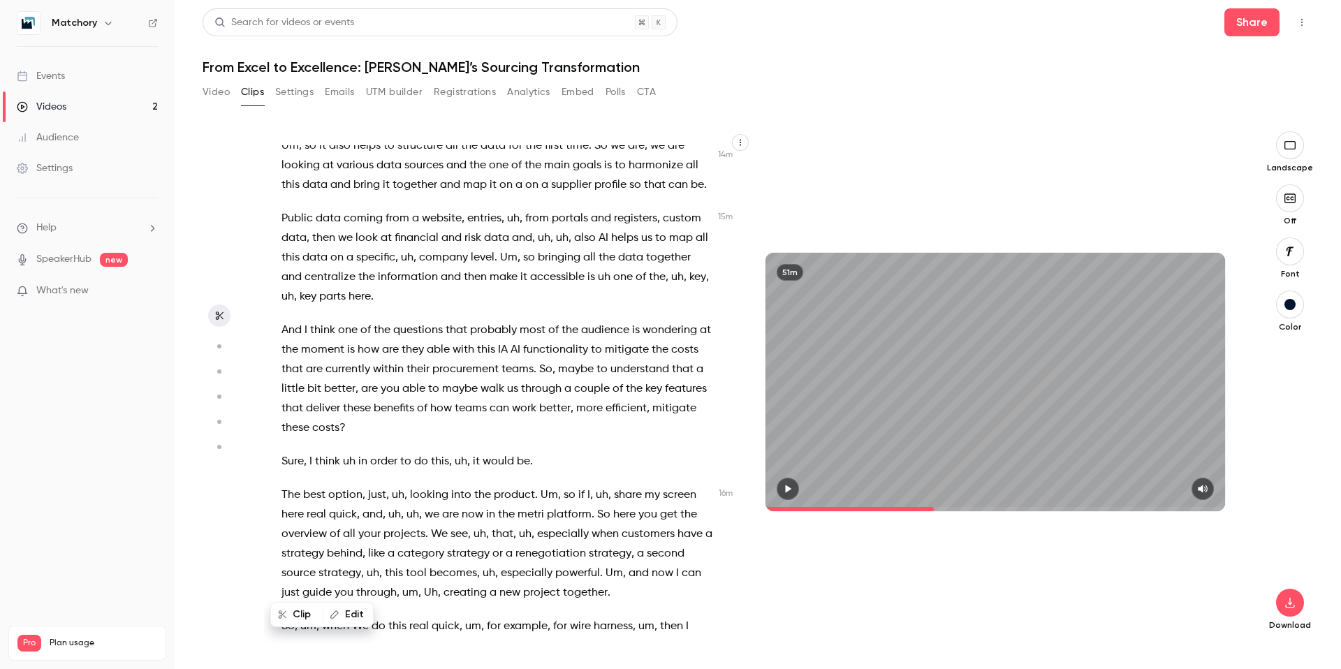
scroll to position [3256, 0]
click at [284, 328] on span "And" at bounding box center [291, 329] width 20 height 20
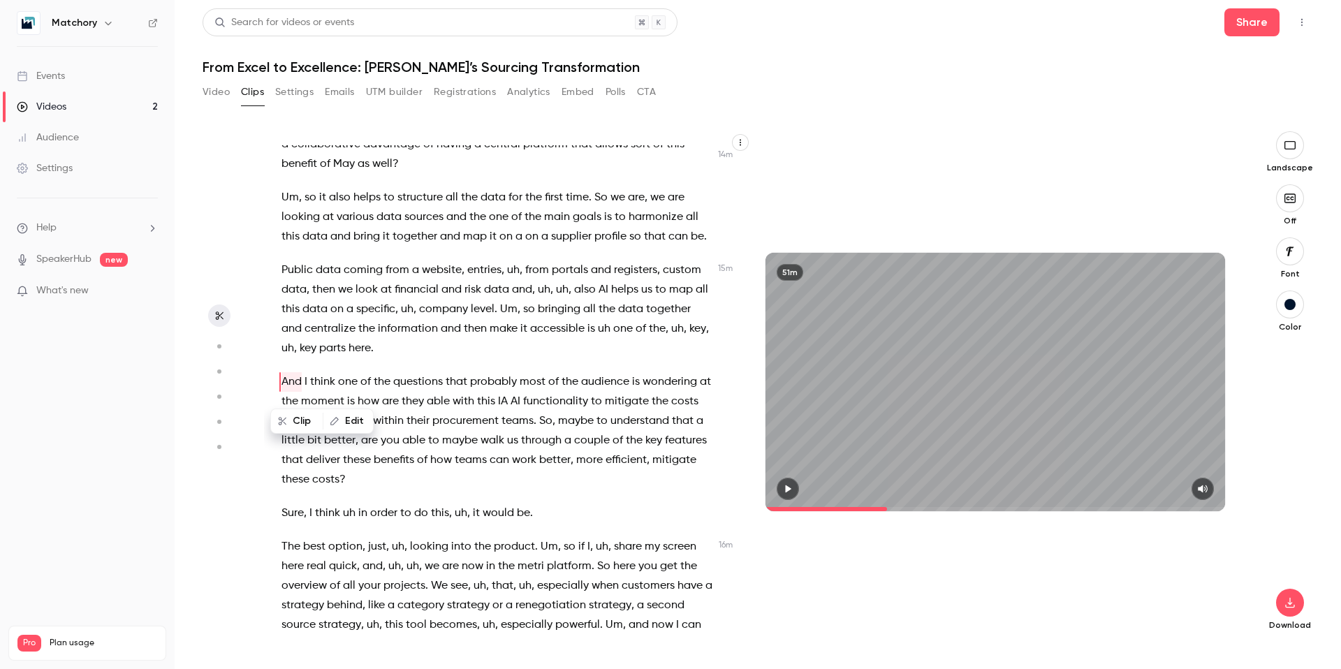
scroll to position [3195, 0]
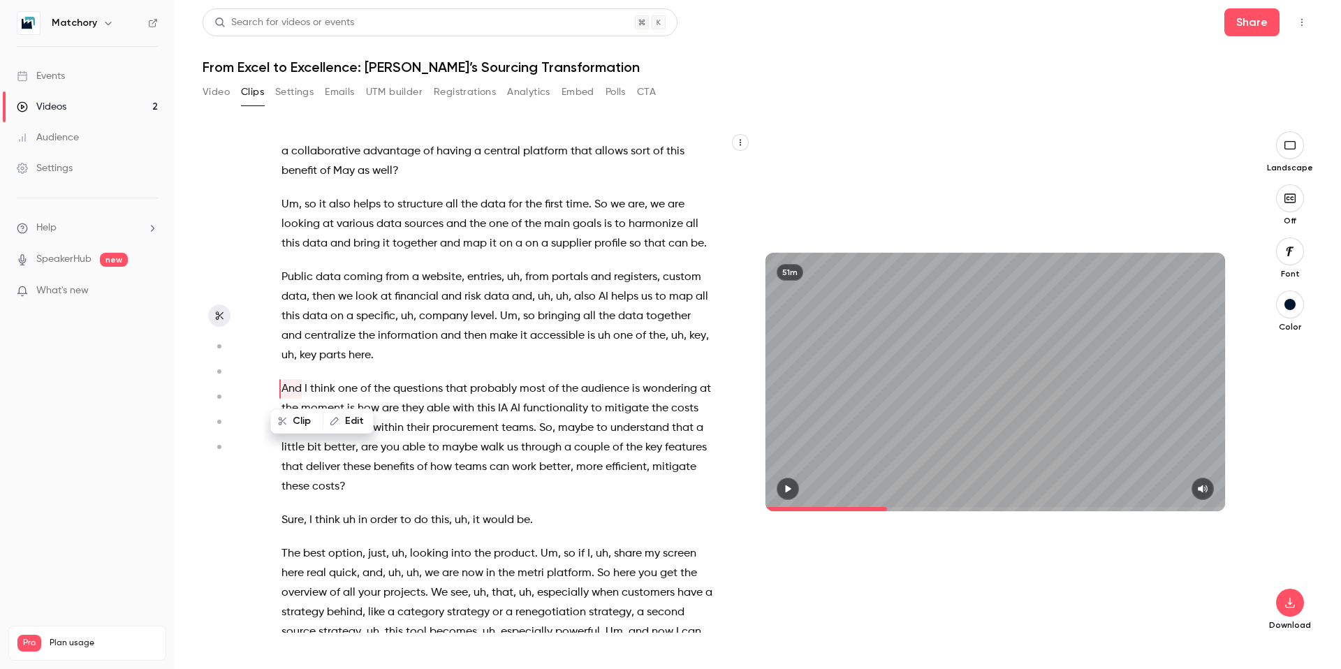
click at [503, 379] on span "probably" at bounding box center [493, 389] width 47 height 20
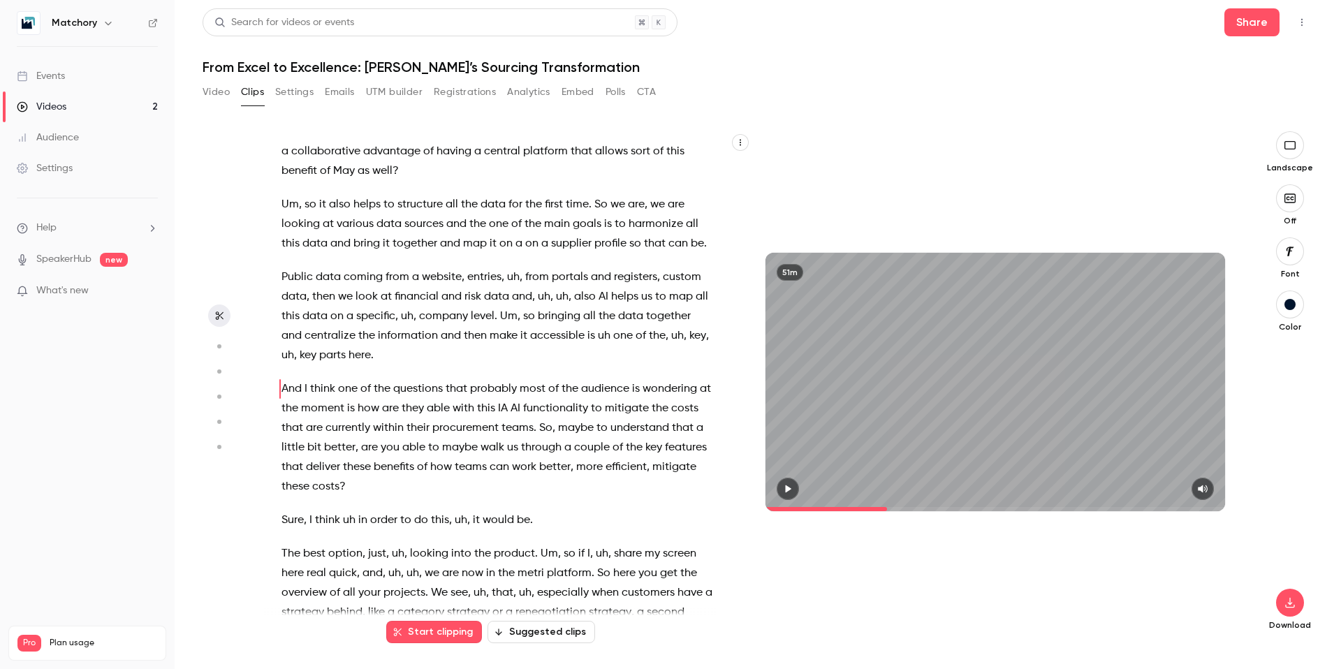
click at [508, 389] on span "probably" at bounding box center [493, 389] width 47 height 20
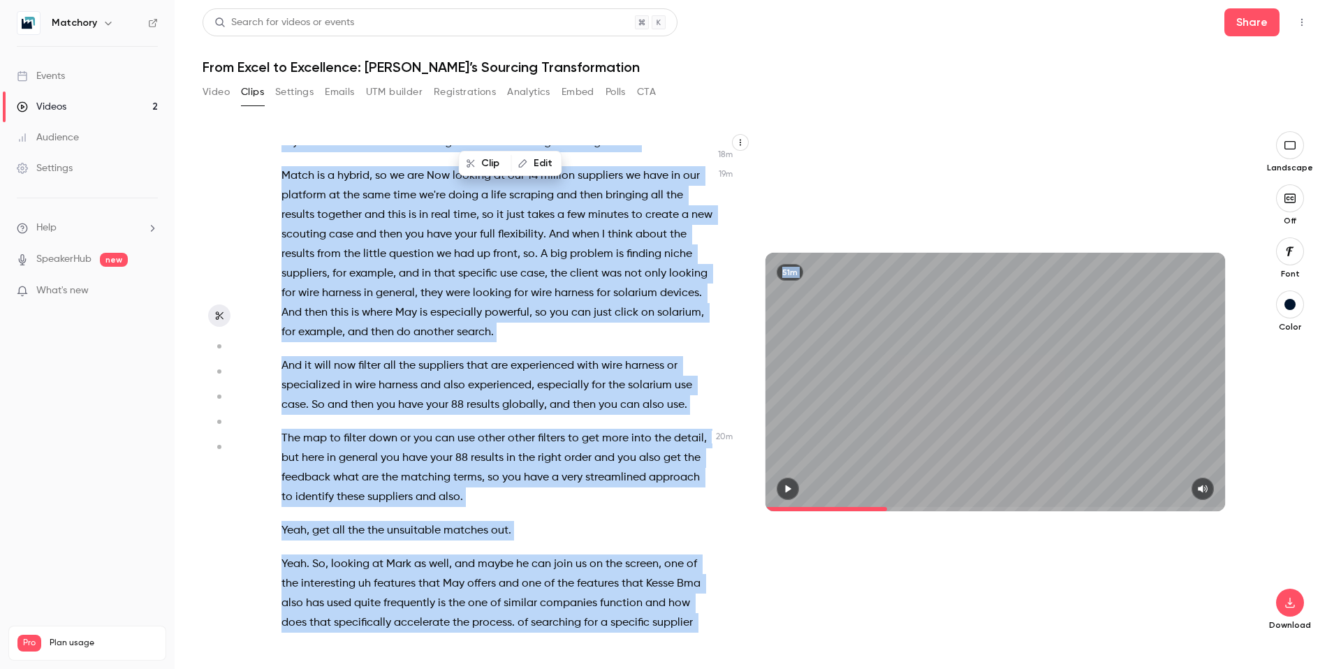
scroll to position [4469, 0]
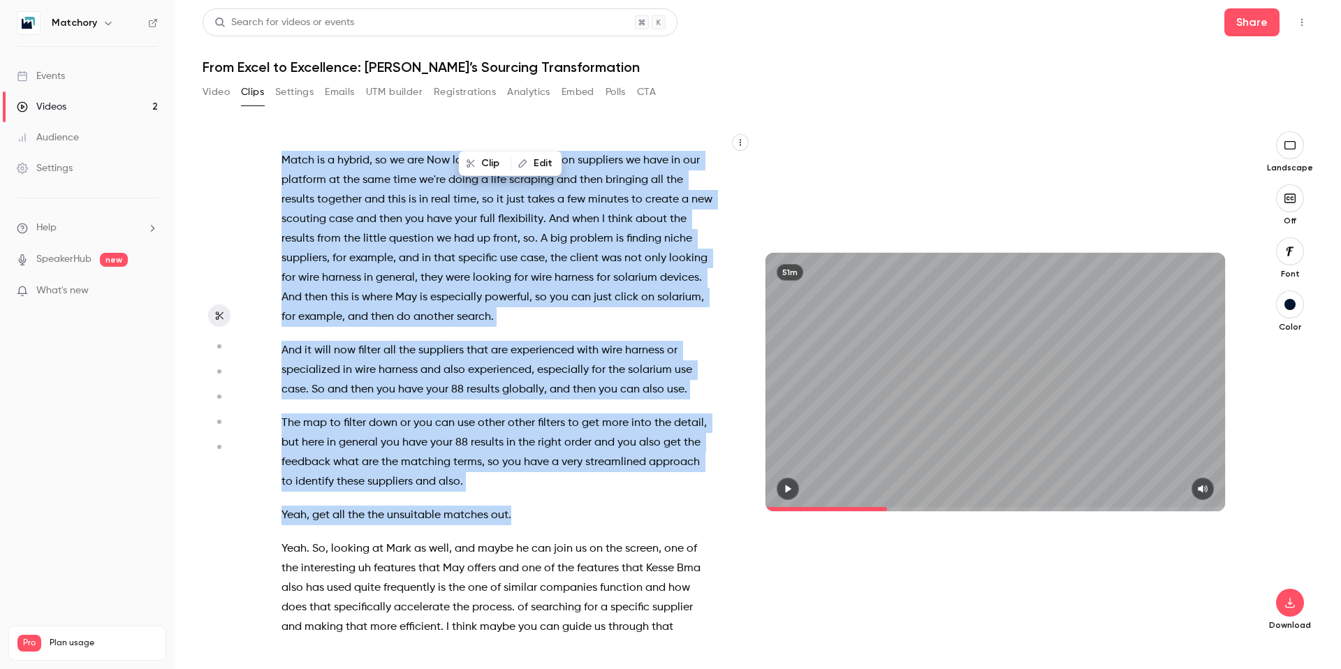
drag, startPoint x: 305, startPoint y: 388, endPoint x: 566, endPoint y: 514, distance: 290.2
click at [566, 497] on div "Welcome everybody to [DATE] webinar . We're just waiting 1 or 2 minutes longer …" at bounding box center [504, 389] width 481 height 488
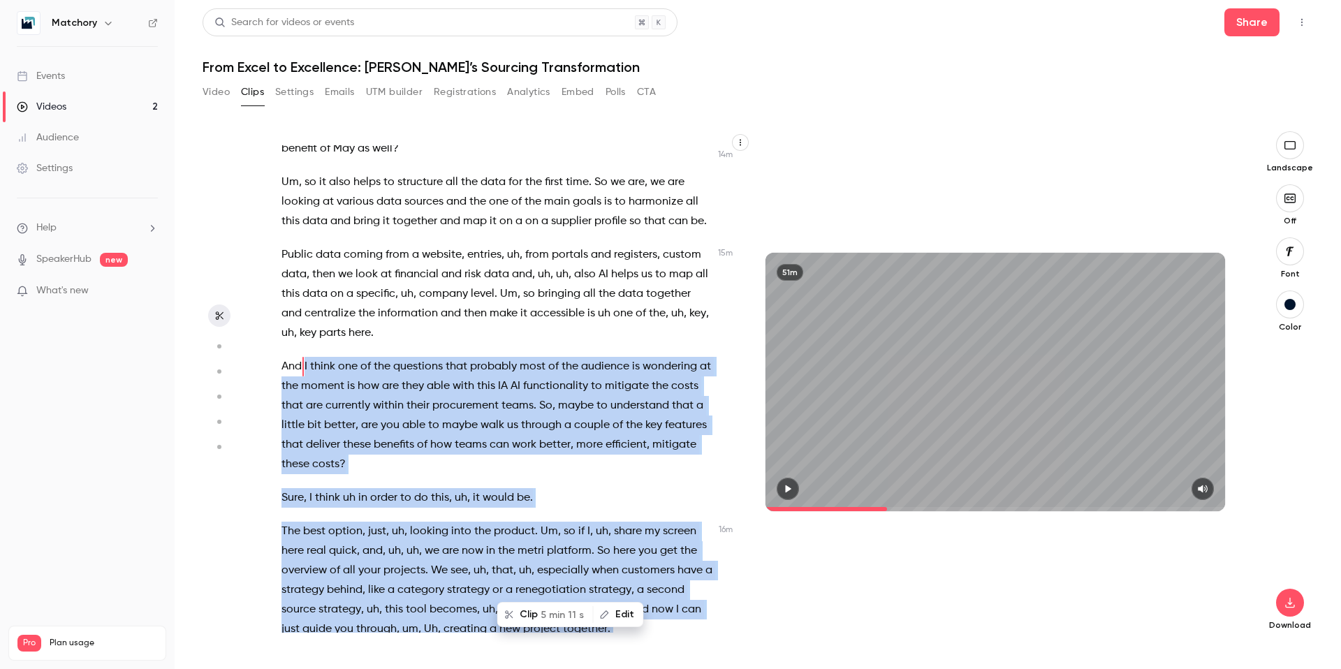
scroll to position [3195, 0]
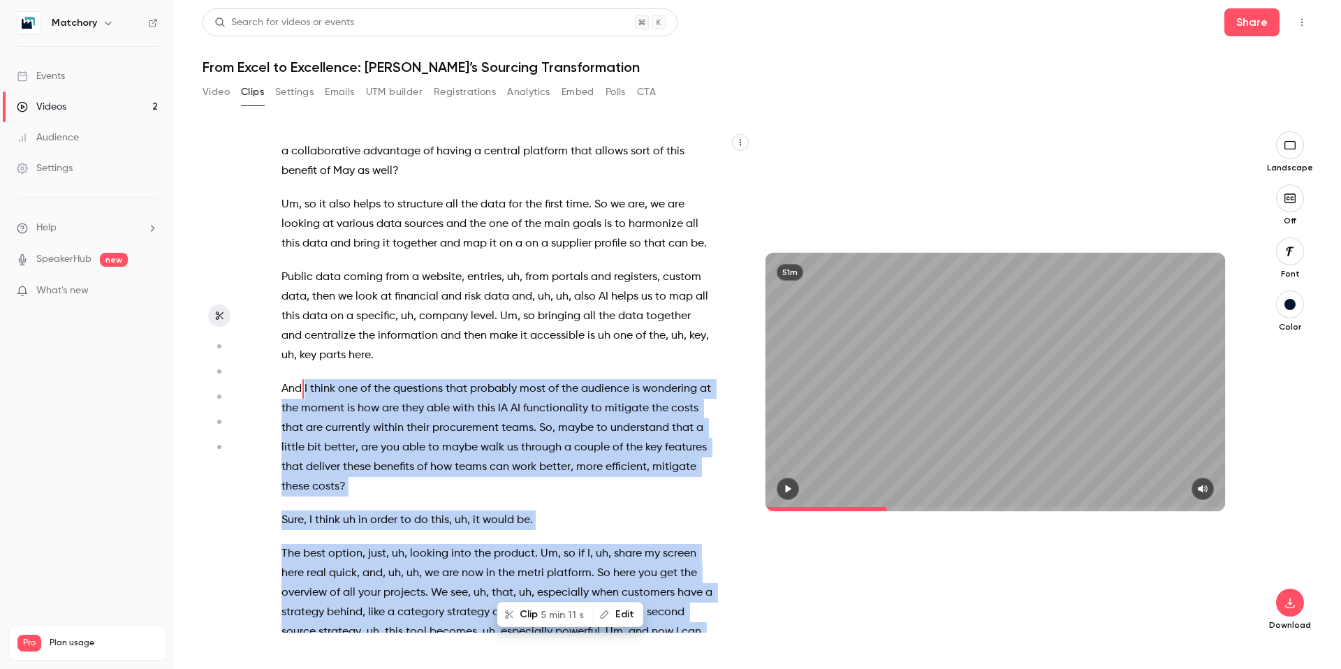
click at [542, 497] on span "5 min 11 s" at bounding box center [562, 615] width 43 height 15
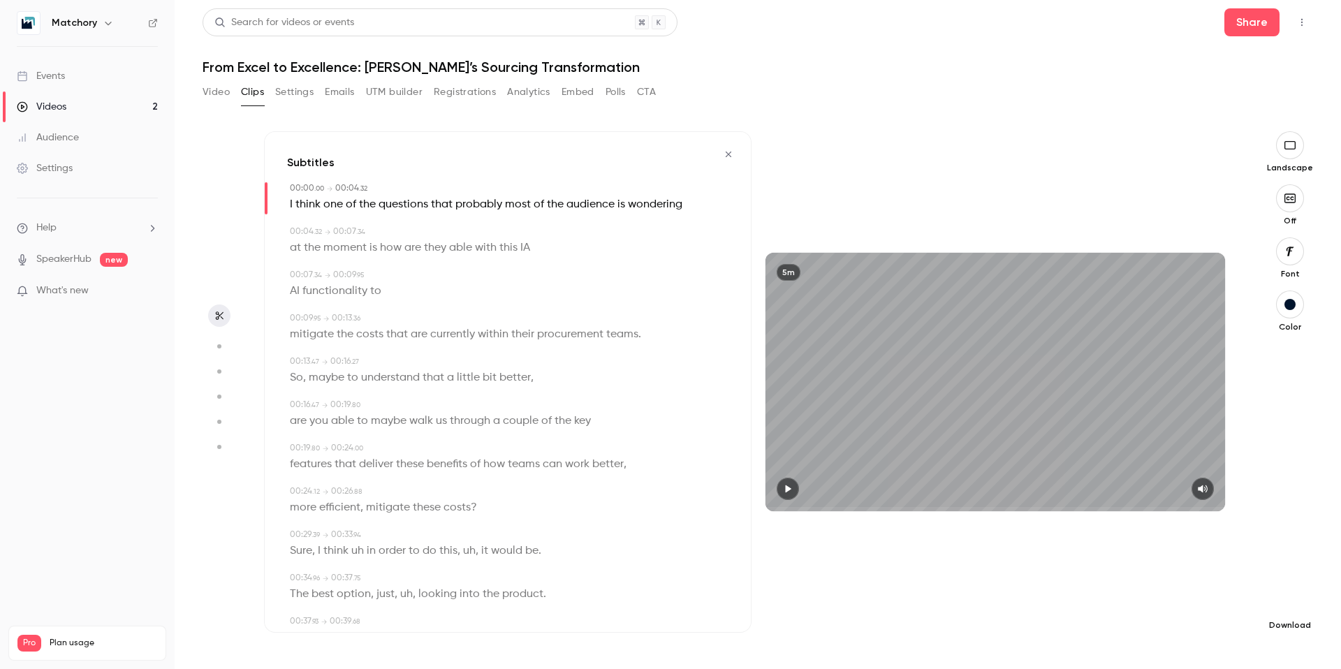
click at [1026, 497] on icon "button" at bounding box center [1290, 602] width 17 height 11
click at [1026, 497] on span "High quality requires longer processing" at bounding box center [1185, 590] width 159 height 14
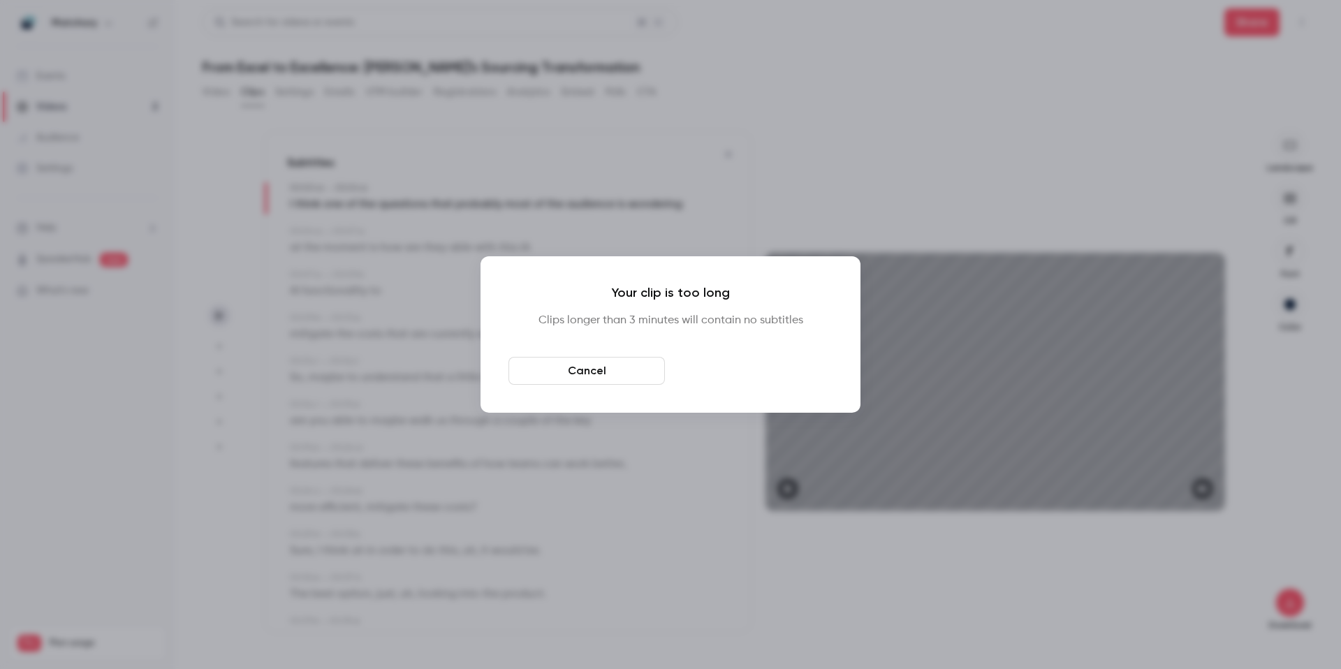
click at [712, 367] on button "Download anyway" at bounding box center [754, 371] width 156 height 28
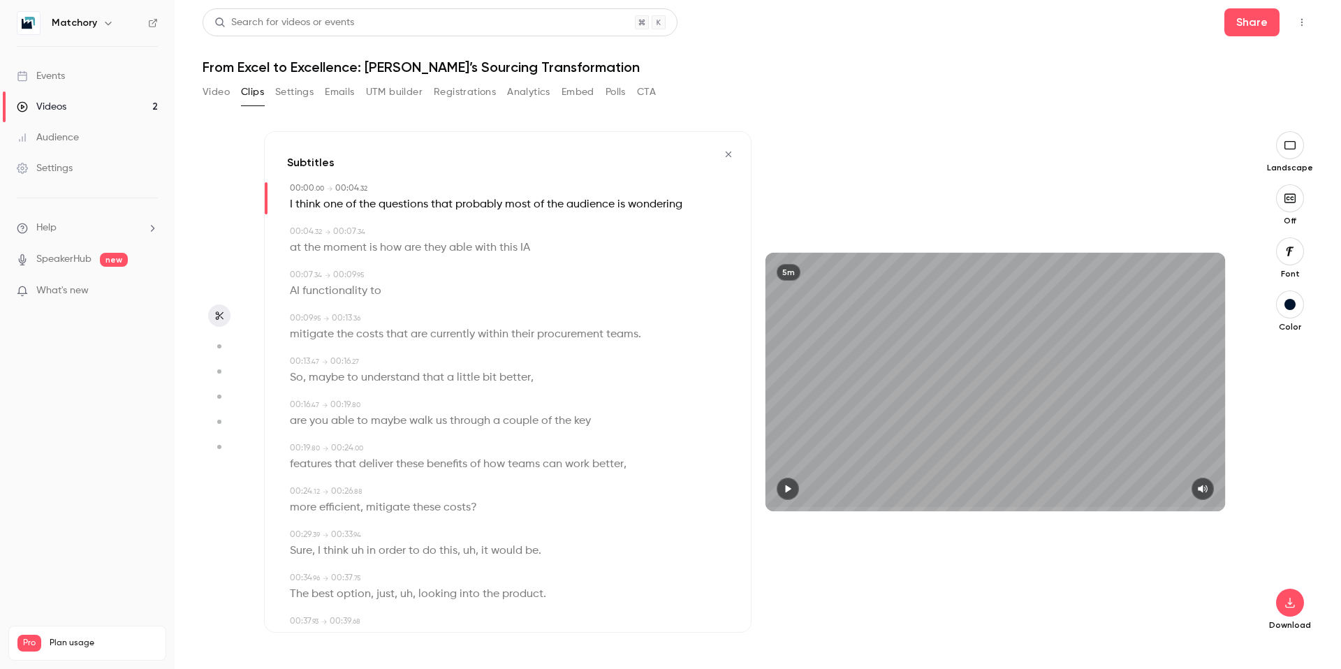
click at [731, 151] on icon "button" at bounding box center [728, 154] width 11 height 10
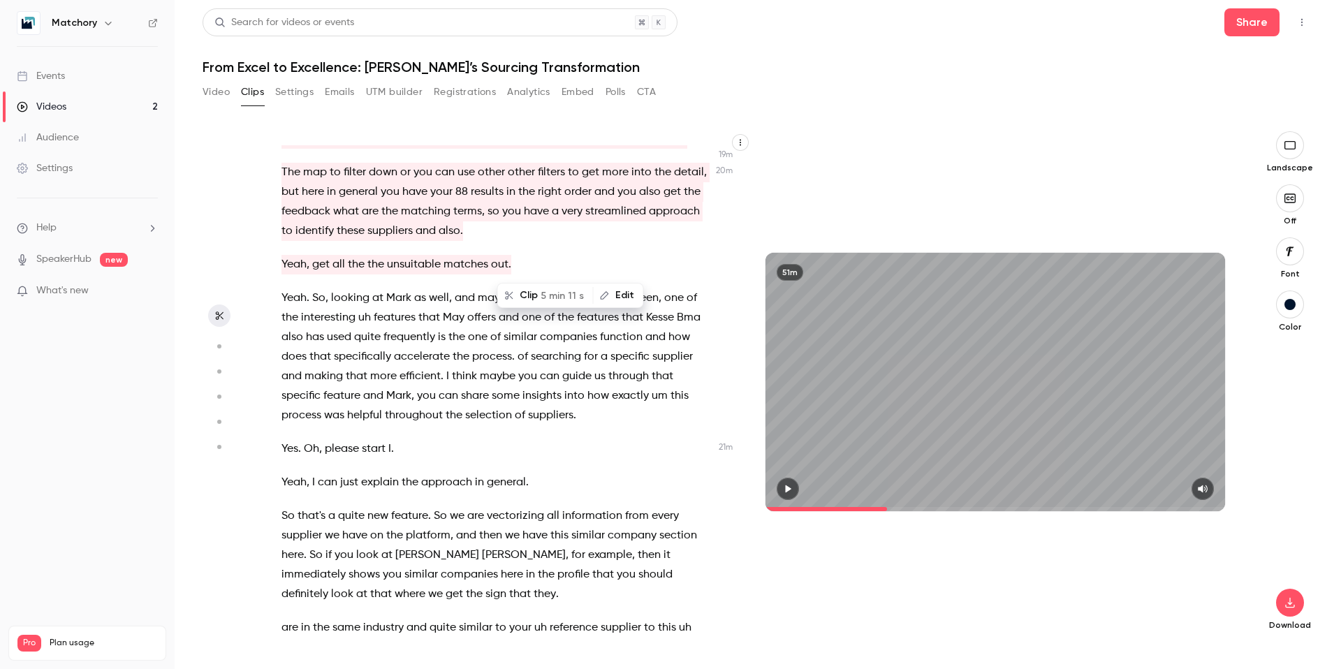
scroll to position [4721, 0]
click at [285, 299] on span "Yeah" at bounding box center [293, 297] width 25 height 20
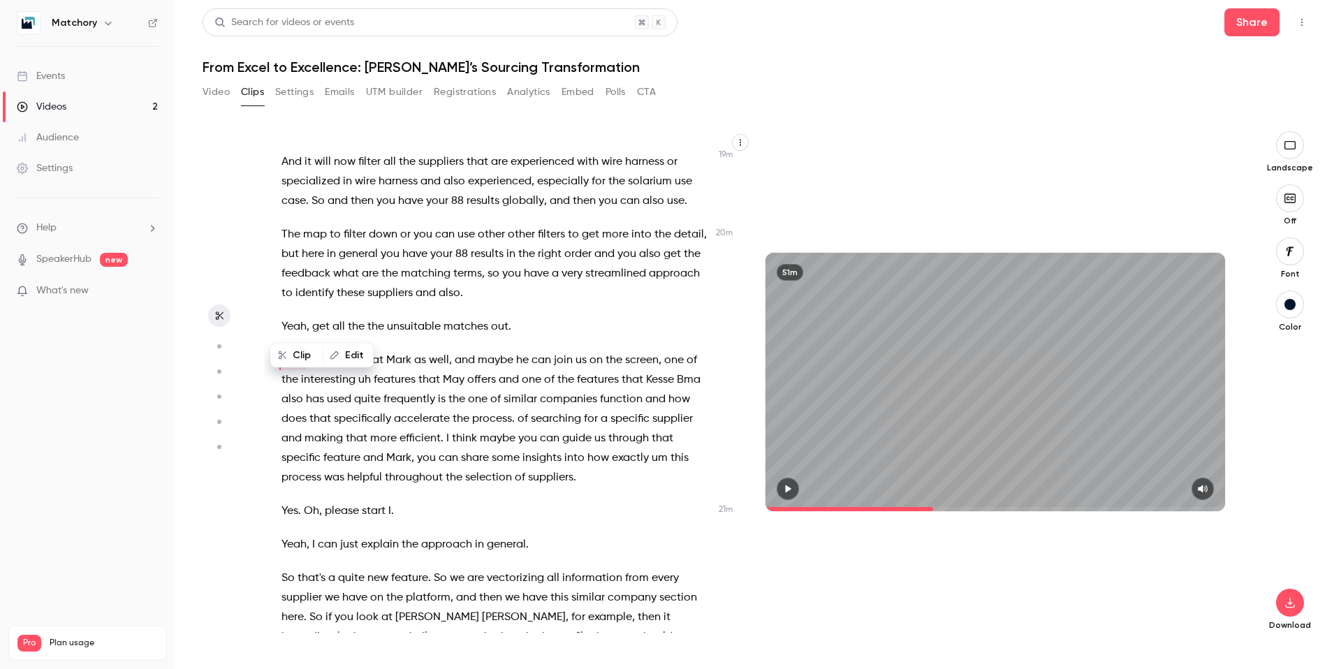
scroll to position [4629, 0]
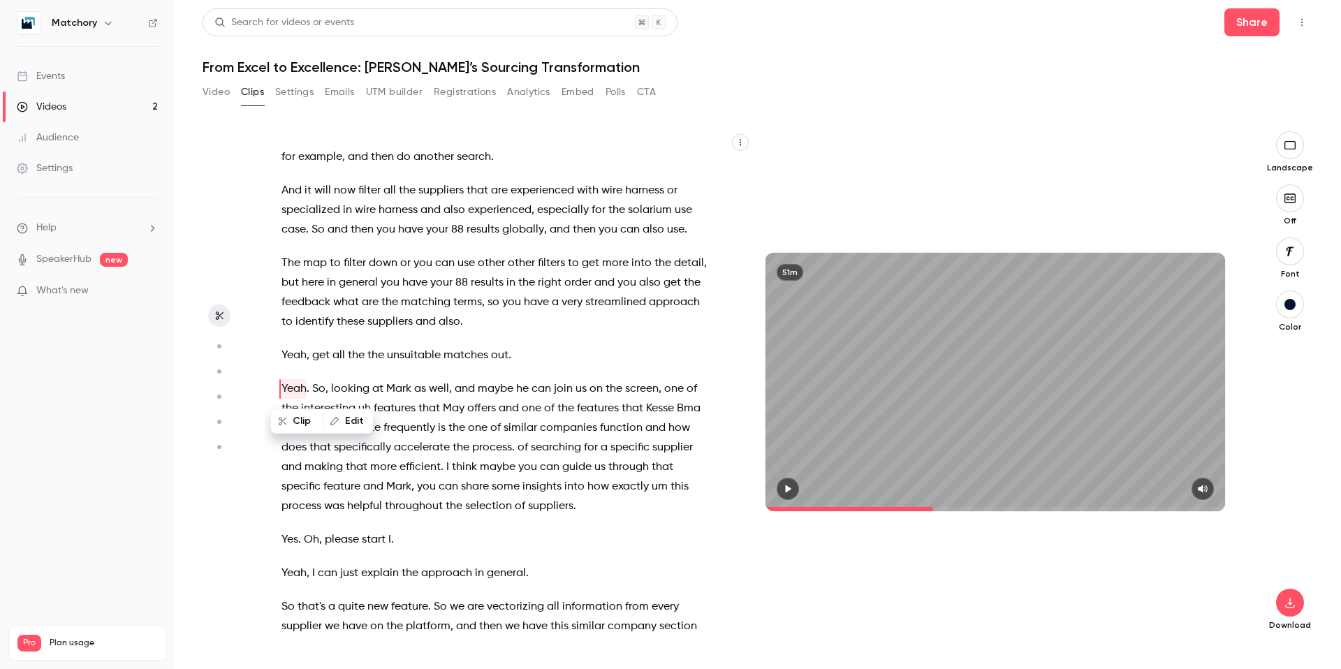
click at [791, 485] on icon "button" at bounding box center [787, 489] width 11 height 10
type input "******"
